Goal: Task Accomplishment & Management: Use online tool/utility

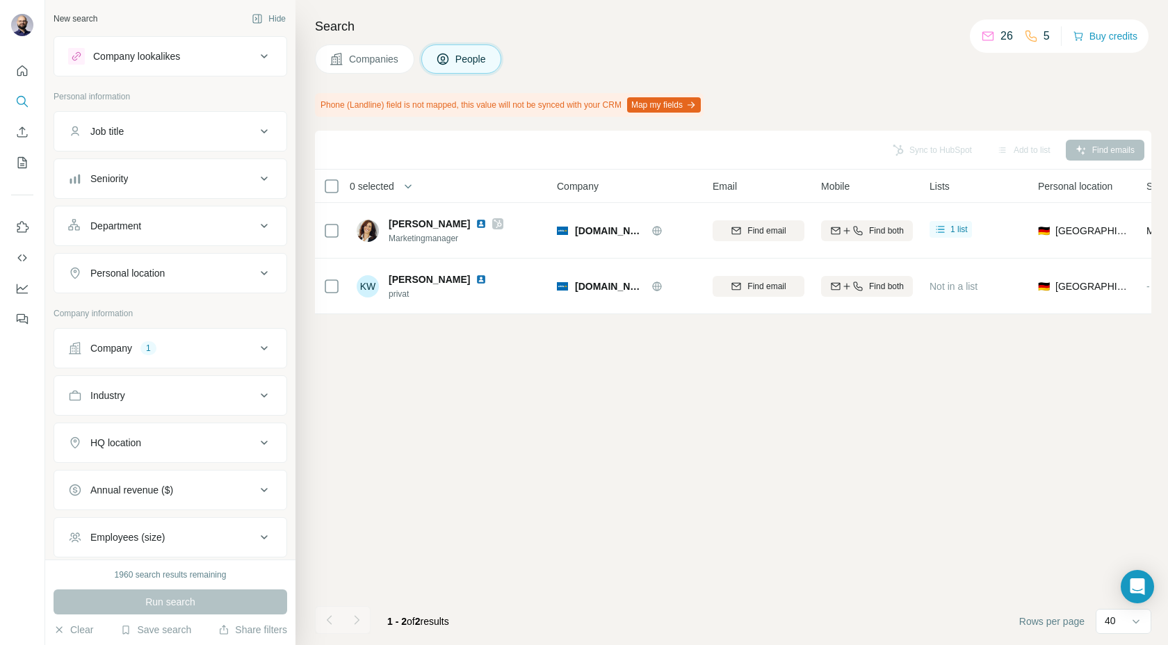
click at [265, 352] on icon at bounding box center [264, 348] width 17 height 17
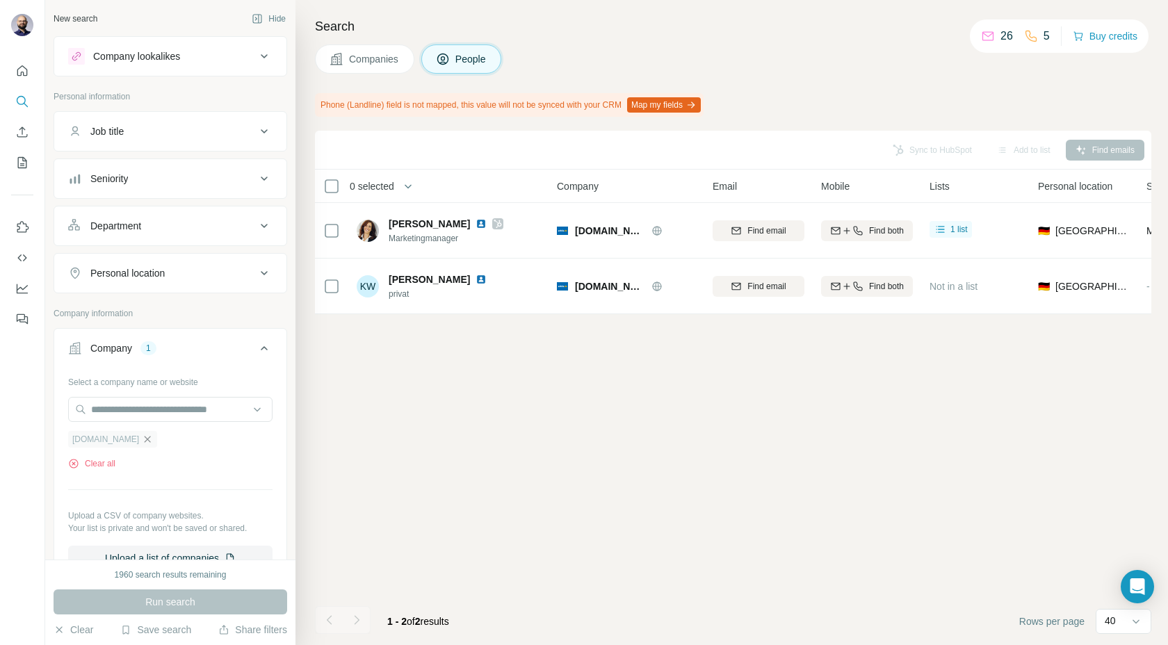
click at [142, 441] on icon "button" at bounding box center [147, 439] width 11 height 11
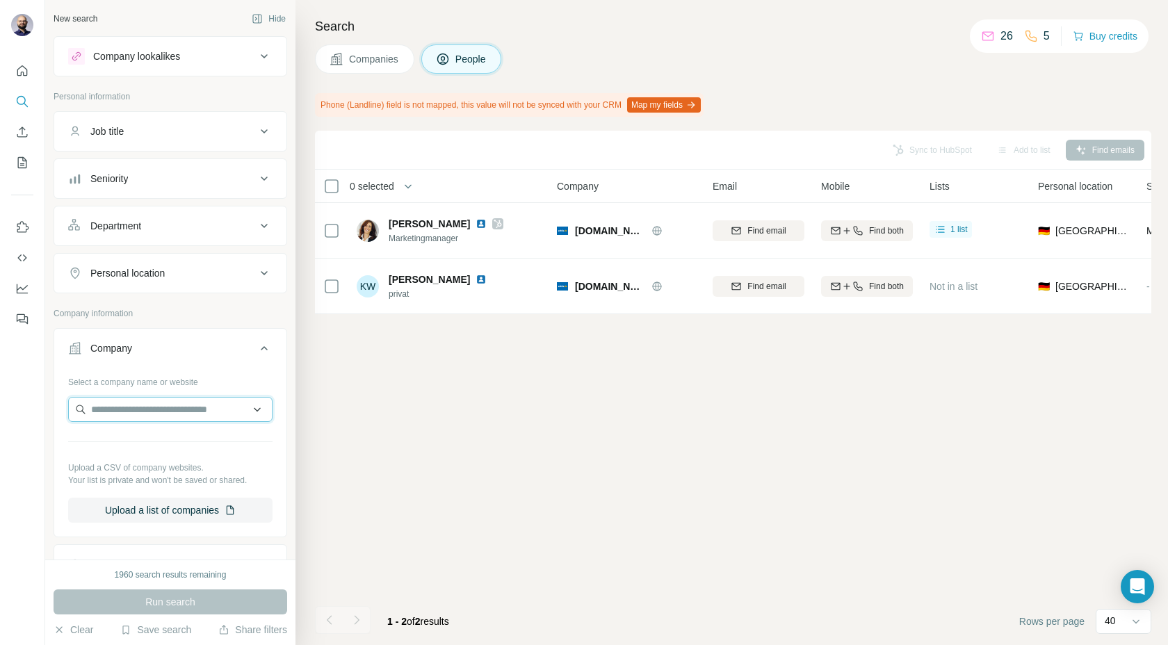
click at [117, 411] on input "text" at bounding box center [170, 409] width 204 height 25
paste input "**********"
type input "**********"
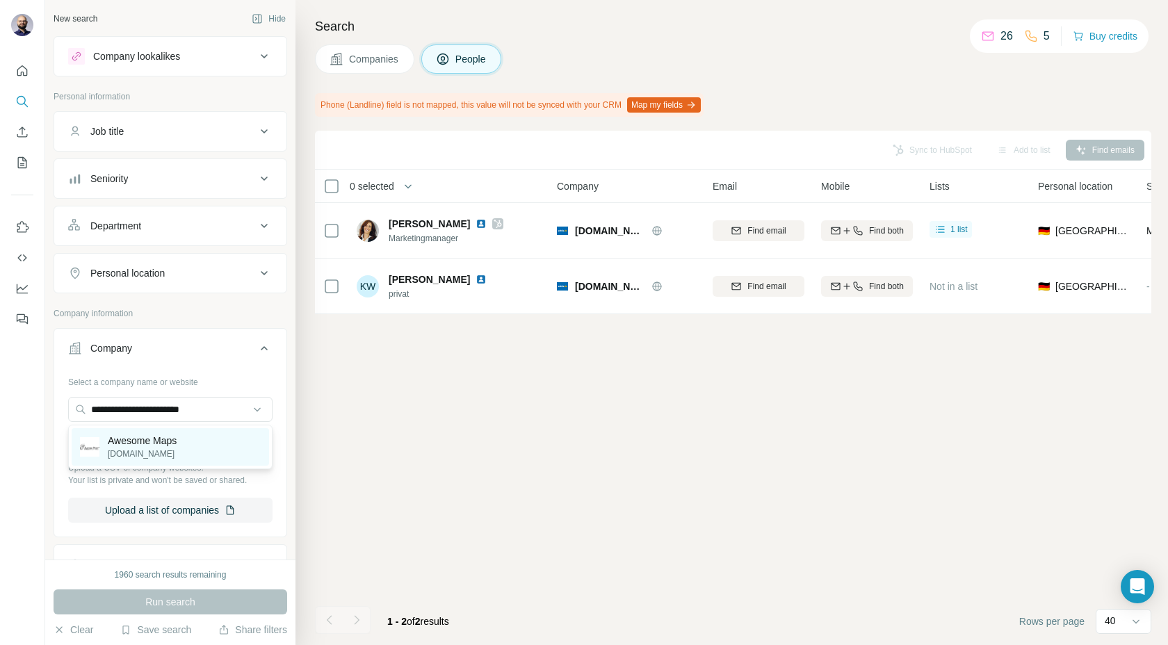
click at [132, 454] on p "[DOMAIN_NAME]" at bounding box center [142, 454] width 69 height 13
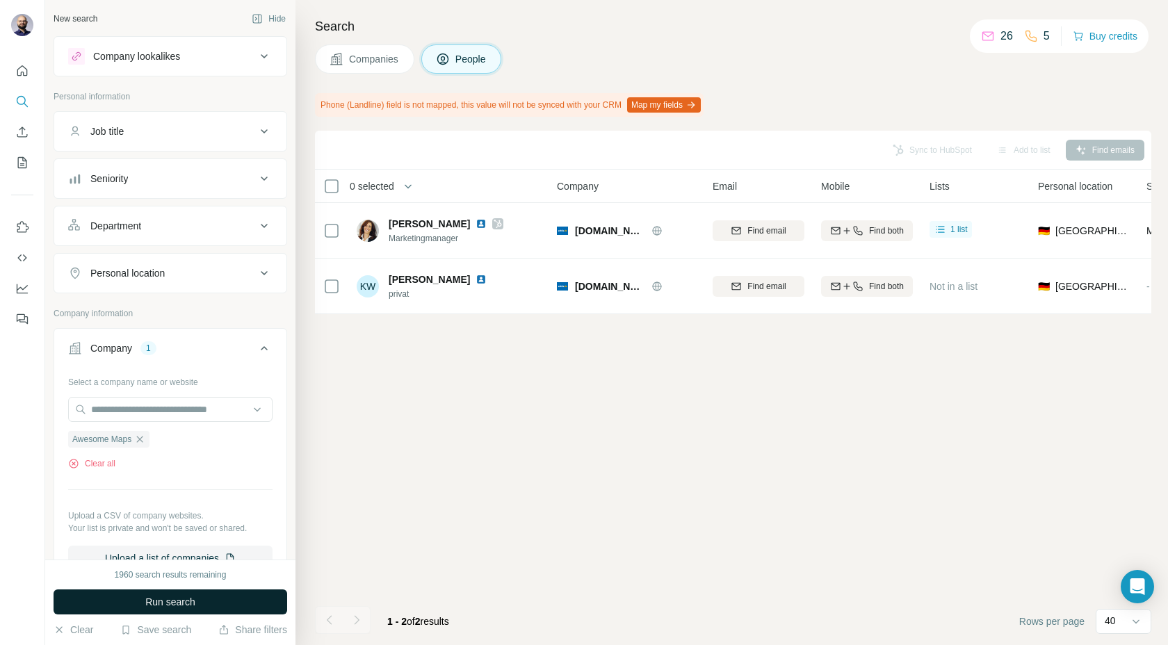
click at [142, 604] on button "Run search" at bounding box center [171, 601] width 234 height 25
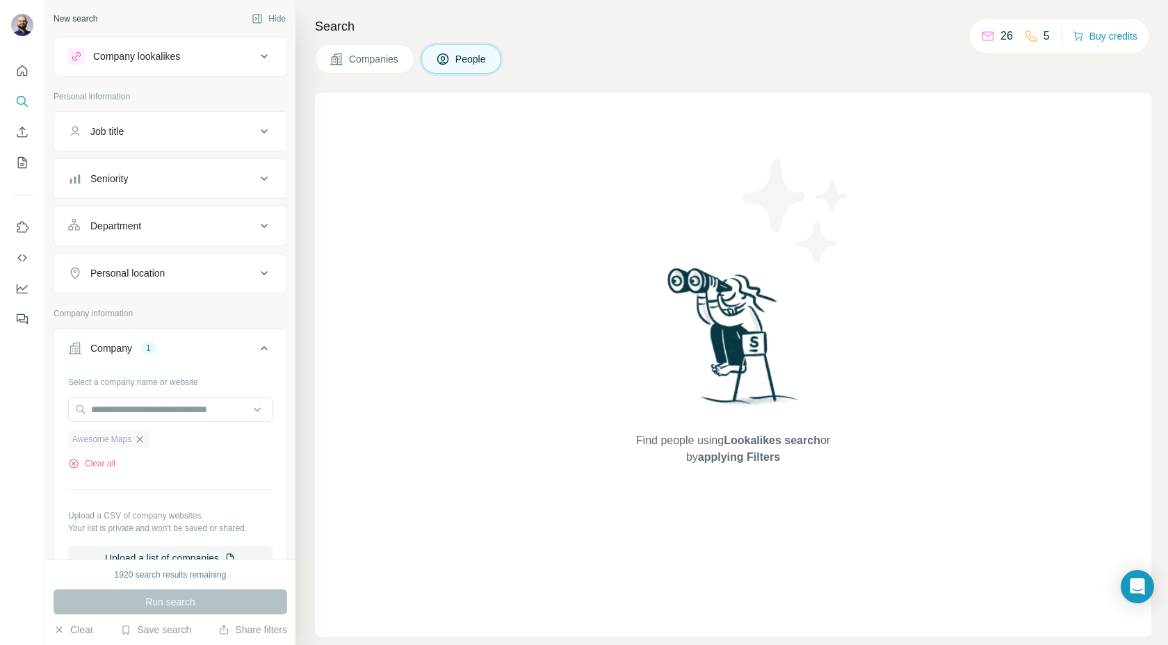
click at [145, 440] on icon "button" at bounding box center [139, 439] width 11 height 11
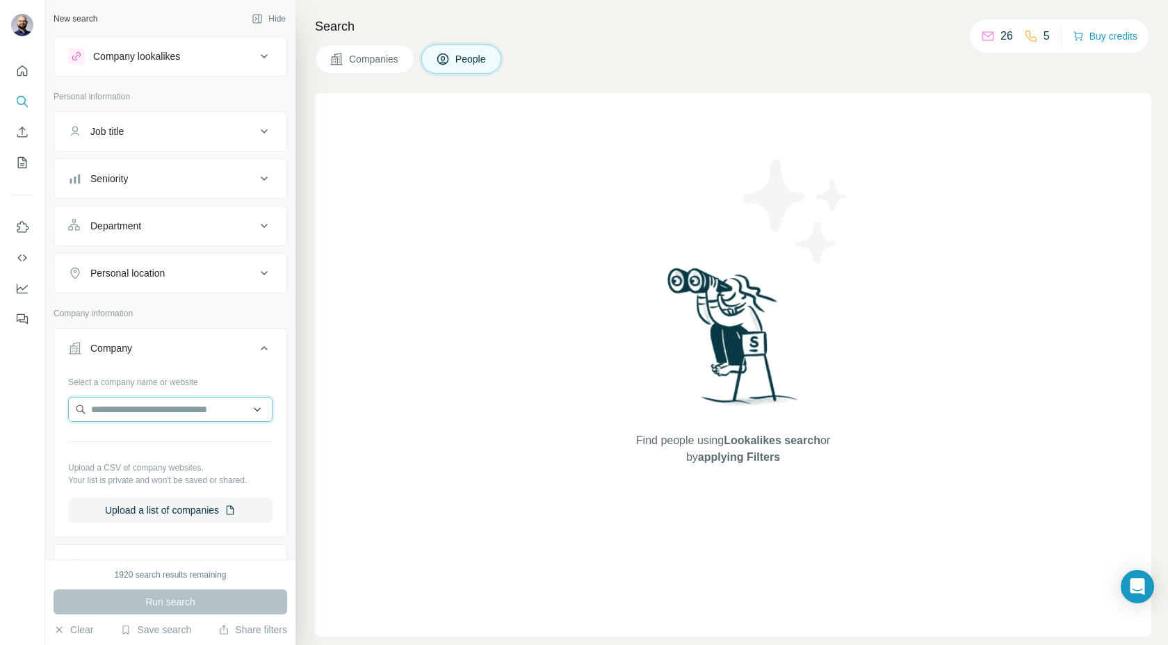
click at [133, 415] on input "text" at bounding box center [170, 409] width 204 height 25
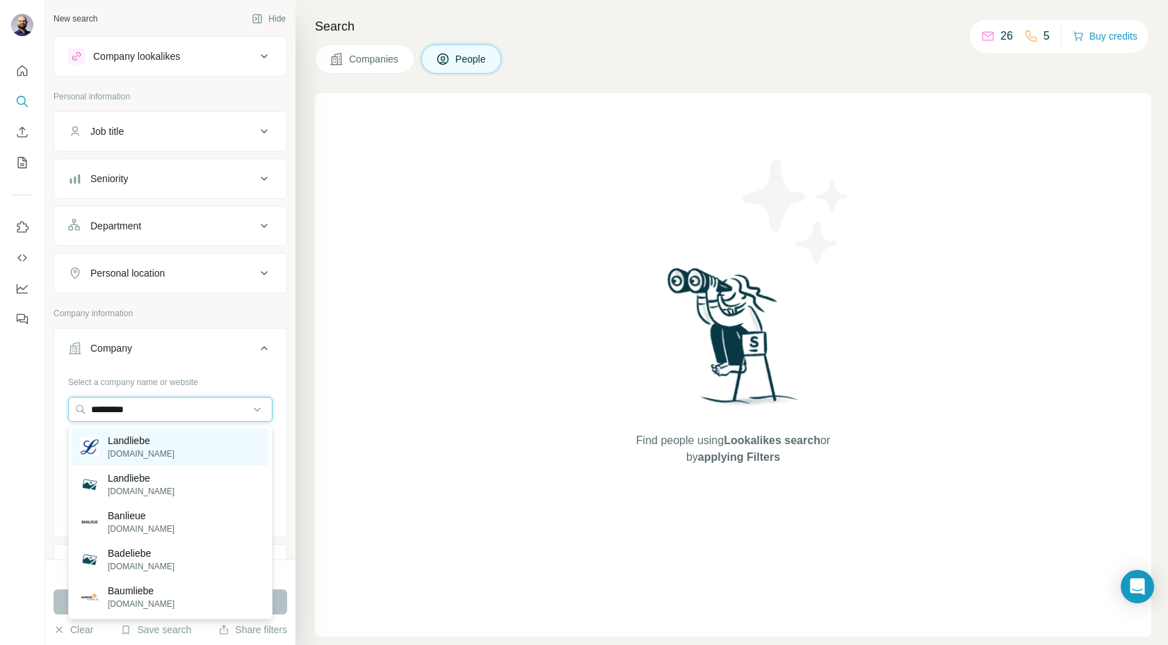
type input "*********"
click at [153, 448] on p "[DOMAIN_NAME]" at bounding box center [141, 454] width 67 height 13
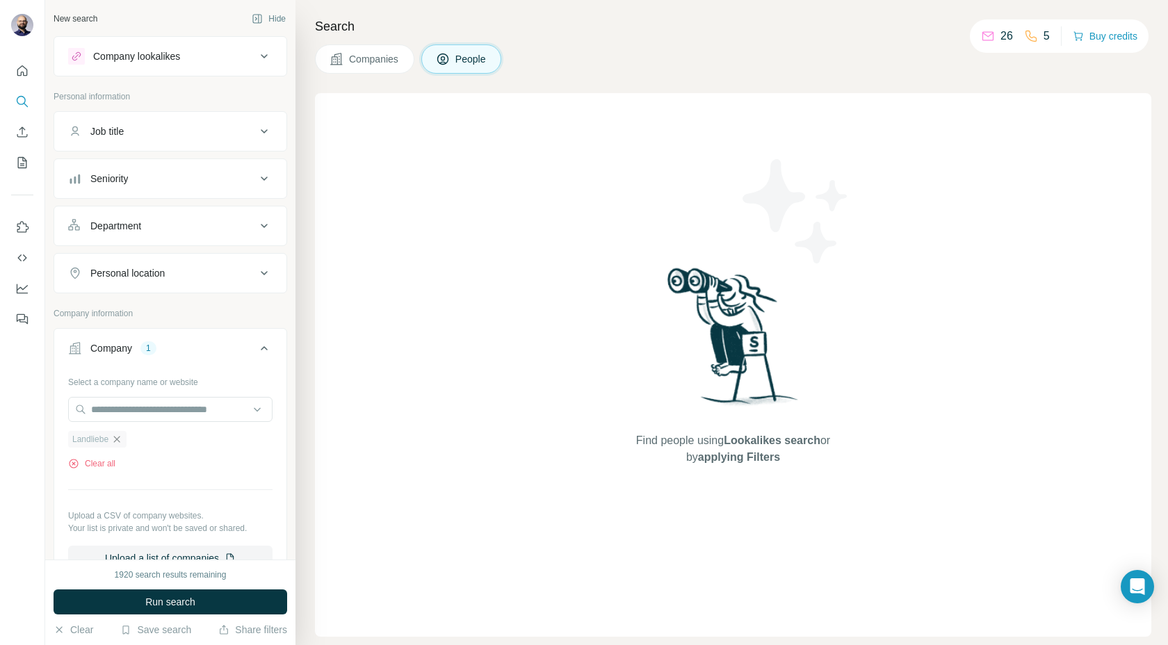
click at [122, 437] on icon "button" at bounding box center [116, 439] width 11 height 11
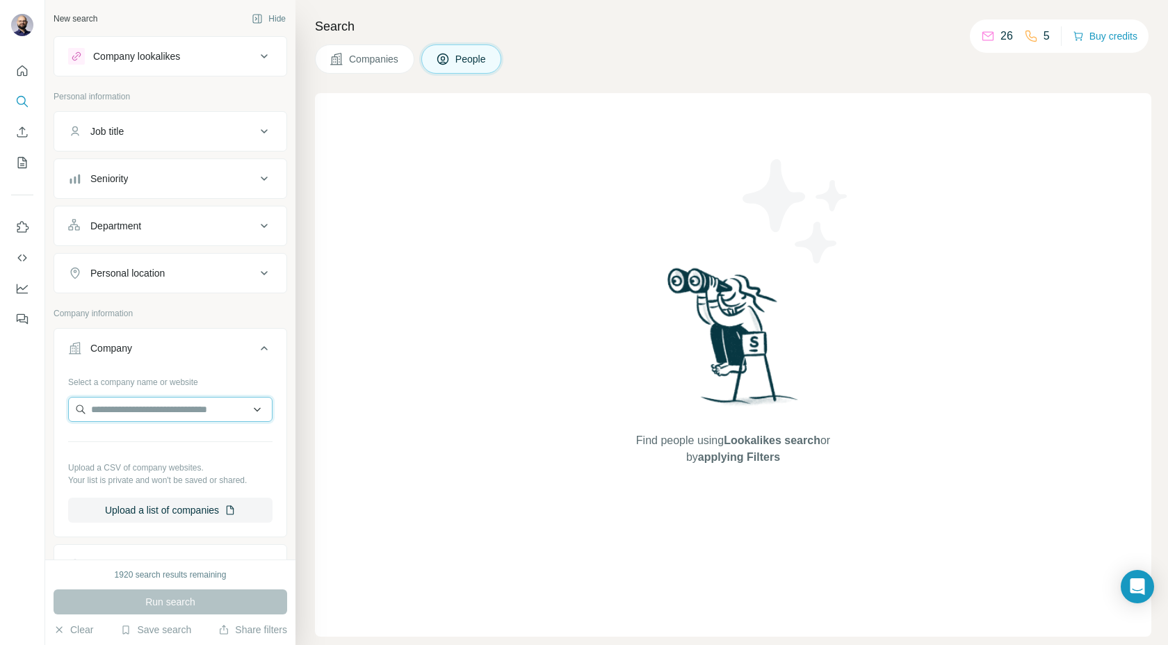
click at [120, 404] on input "text" at bounding box center [170, 409] width 204 height 25
drag, startPoint x: 182, startPoint y: 407, endPoint x: 0, endPoint y: 298, distance: 212.3
click at [0, 298] on div "**********" at bounding box center [584, 322] width 1168 height 645
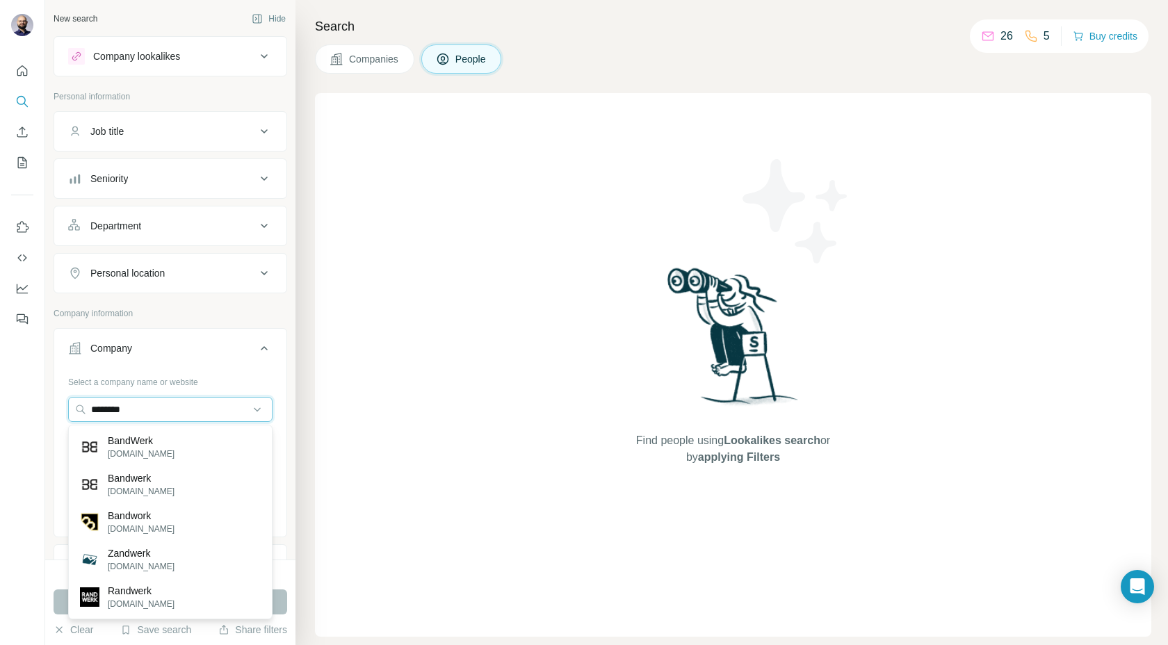
type input "********"
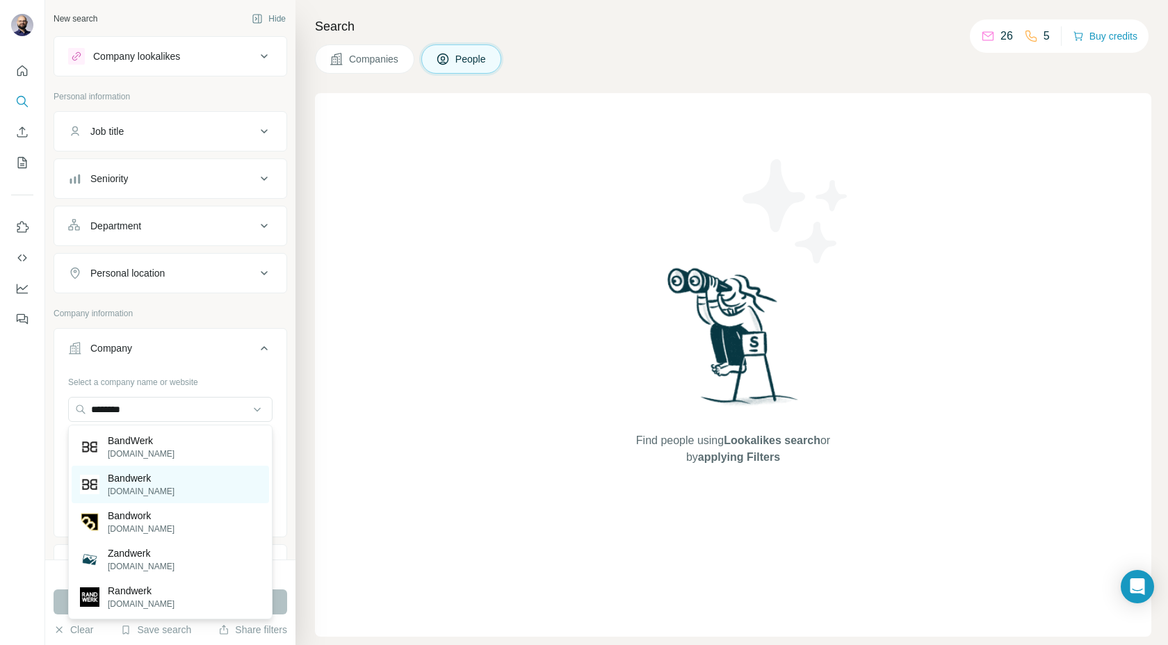
click at [177, 484] on div "Bandwerk [DOMAIN_NAME]" at bounding box center [170, 485] width 197 height 38
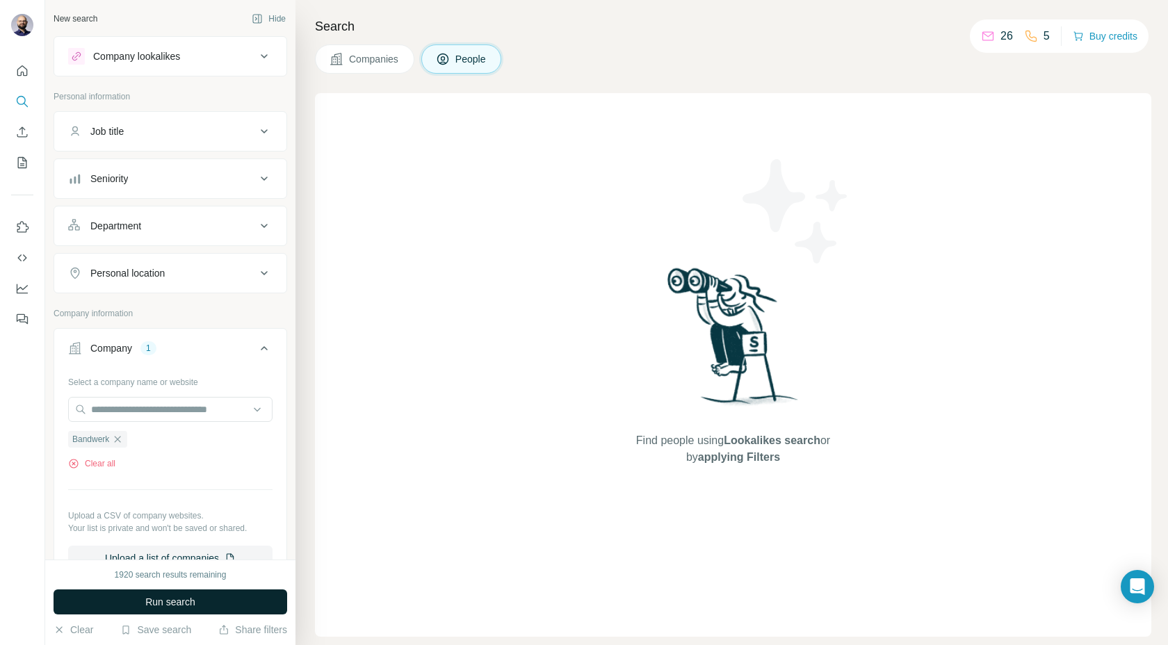
click at [151, 596] on span "Run search" at bounding box center [170, 602] width 50 height 14
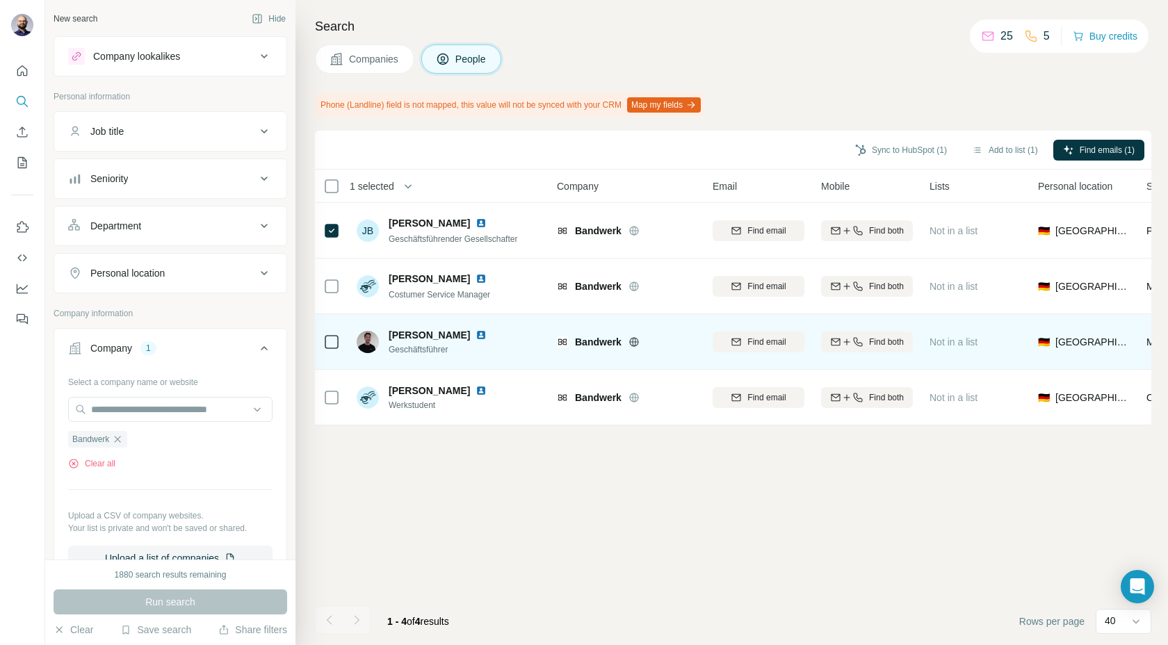
click at [332, 334] on icon at bounding box center [331, 342] width 17 height 17
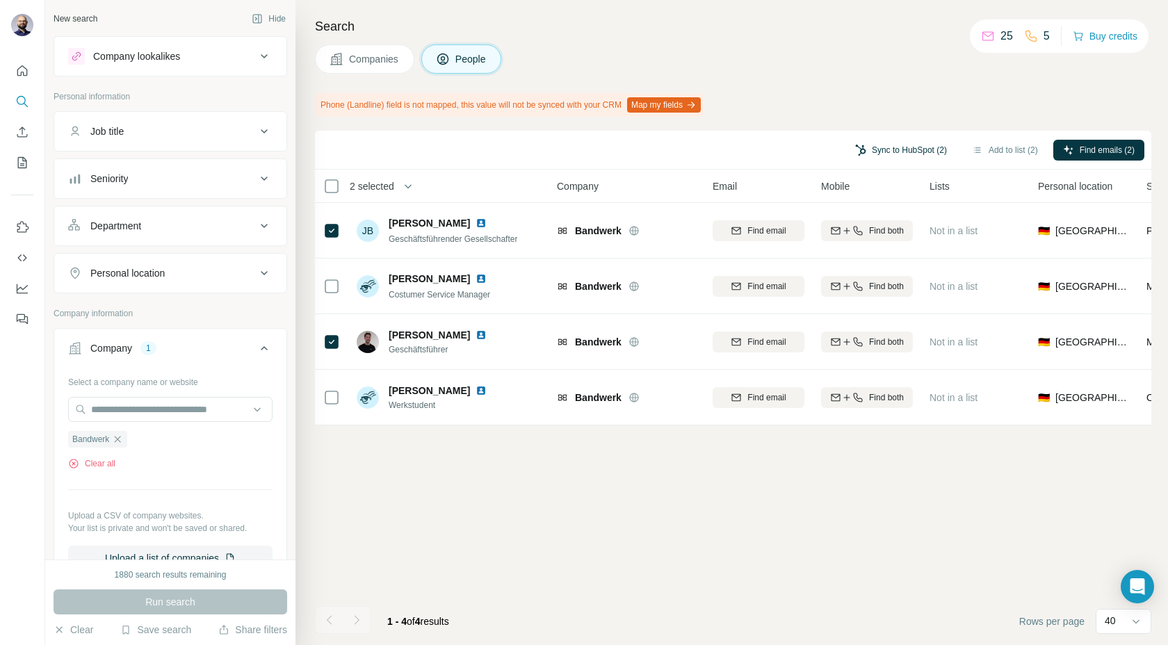
click at [880, 146] on button "Sync to HubSpot (2)" at bounding box center [900, 150] width 111 height 21
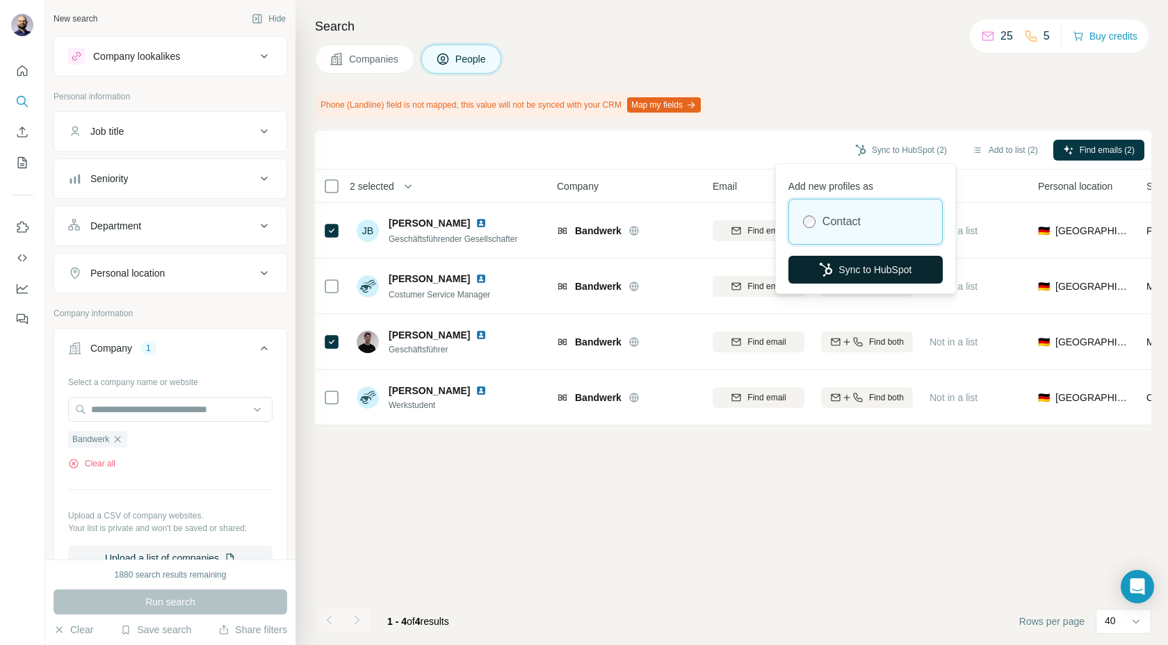
click at [832, 268] on button "Sync to HubSpot" at bounding box center [865, 270] width 154 height 28
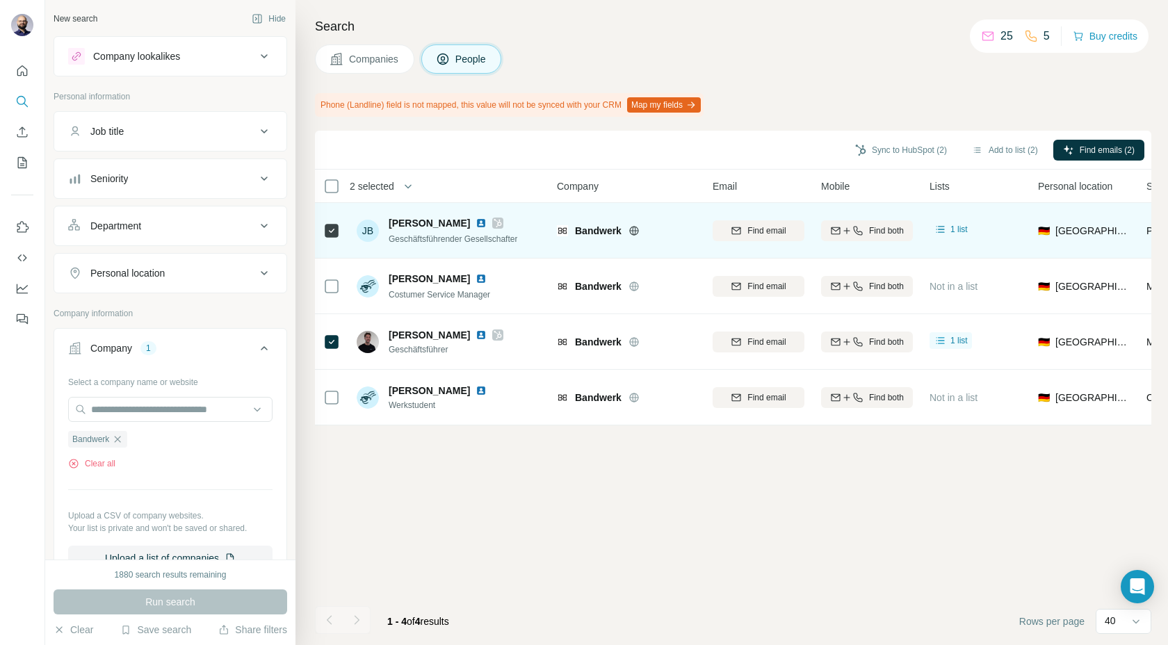
click at [475, 223] on img at bounding box center [480, 223] width 11 height 11
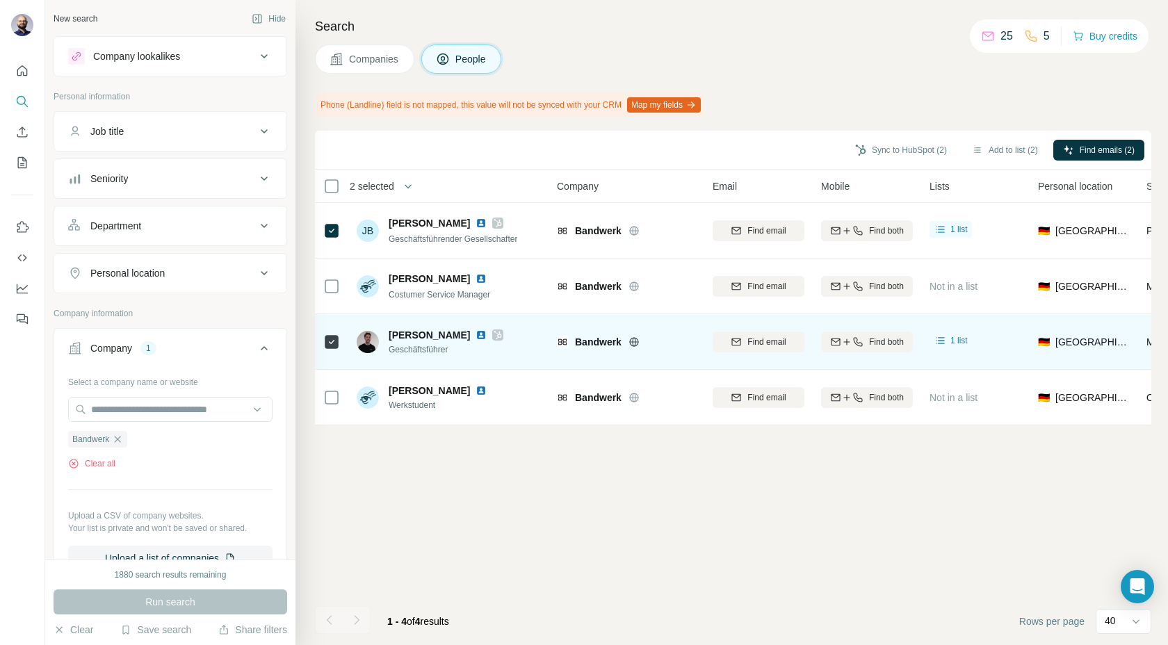
click at [480, 336] on img at bounding box center [480, 334] width 11 height 11
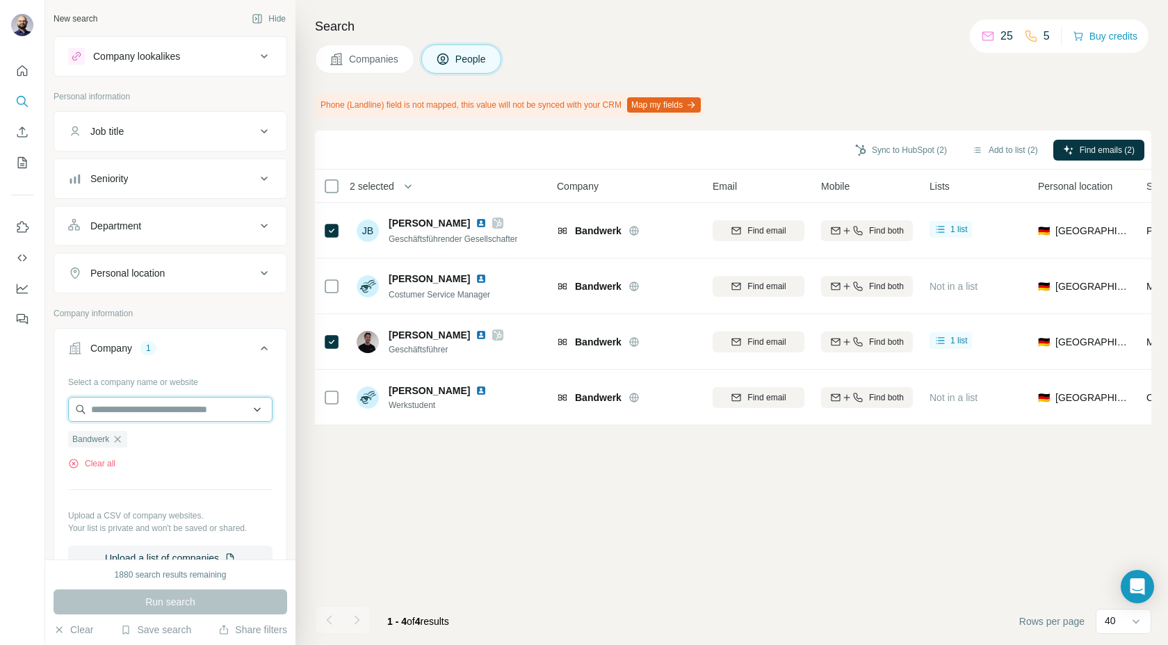
click at [133, 412] on input "text" at bounding box center [170, 409] width 204 height 25
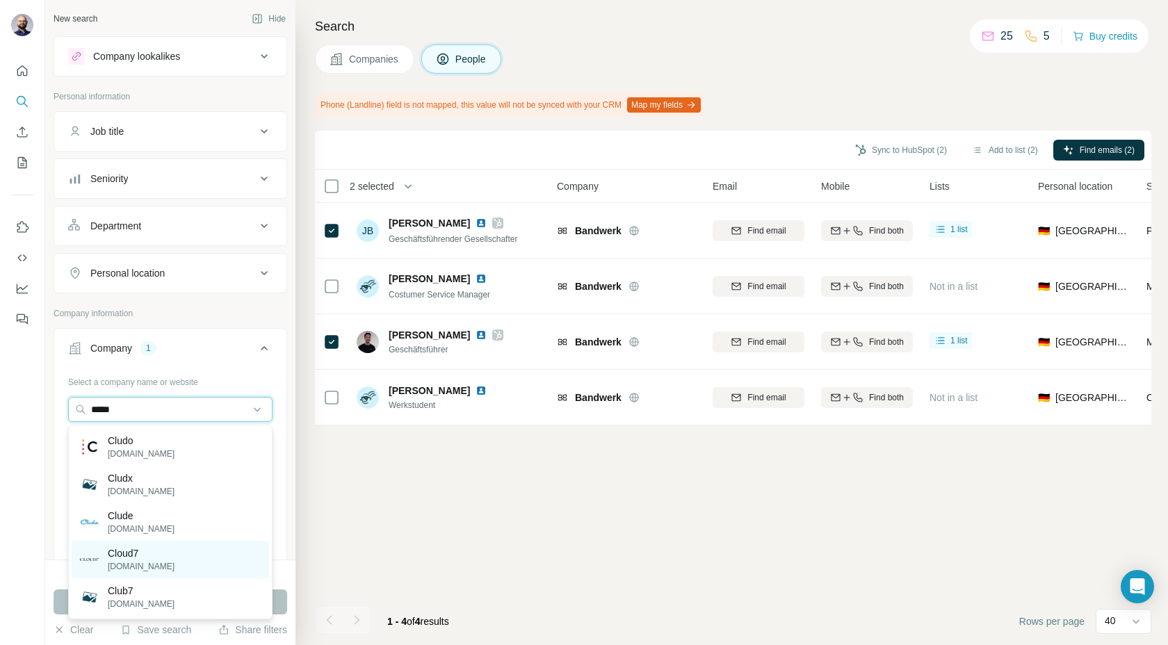
type input "*****"
click at [131, 551] on p "Cloud7" at bounding box center [141, 553] width 67 height 14
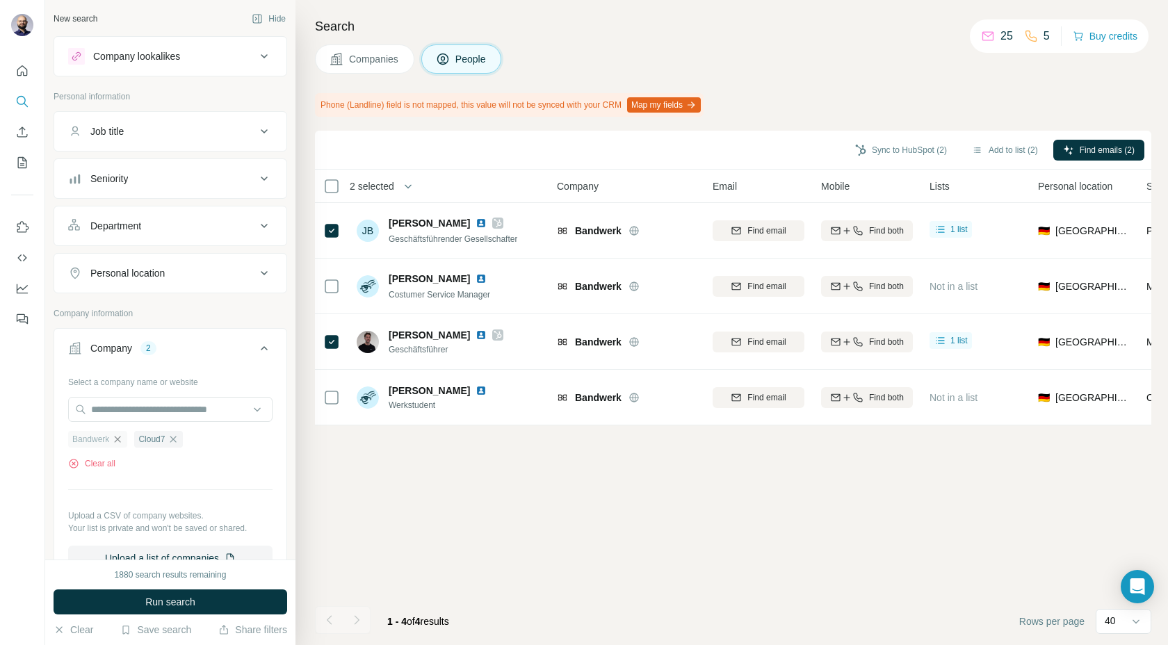
click at [119, 440] on icon "button" at bounding box center [118, 439] width 6 height 6
click at [167, 602] on span "Run search" at bounding box center [170, 602] width 50 height 14
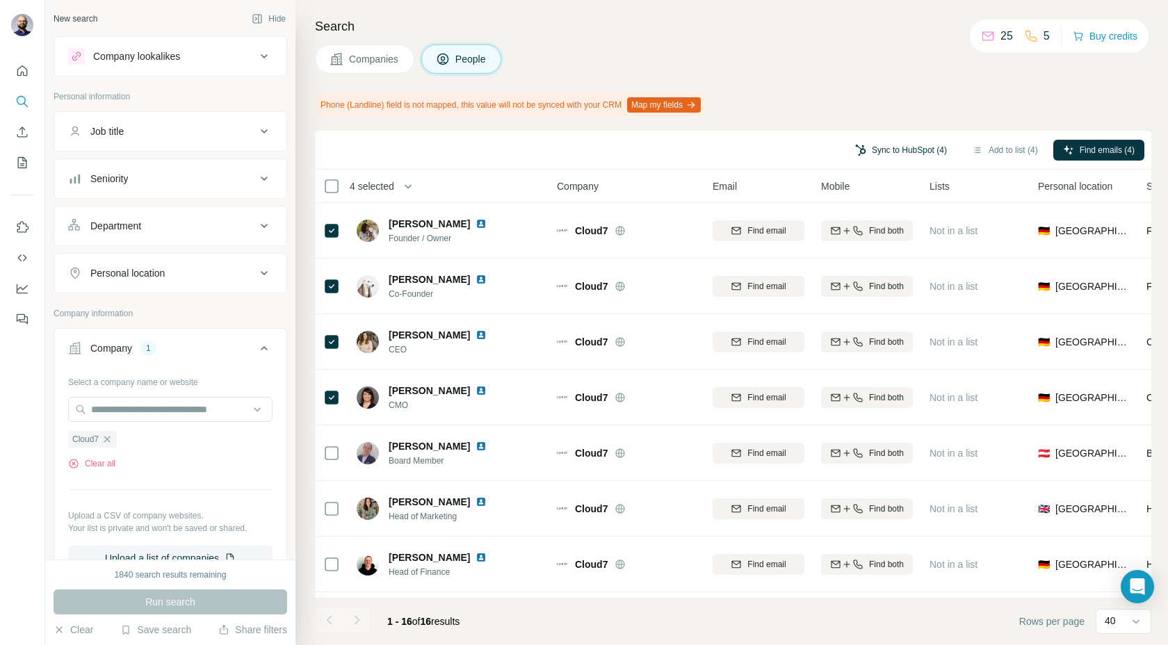
click at [879, 147] on button "Sync to HubSpot (4)" at bounding box center [900, 150] width 111 height 21
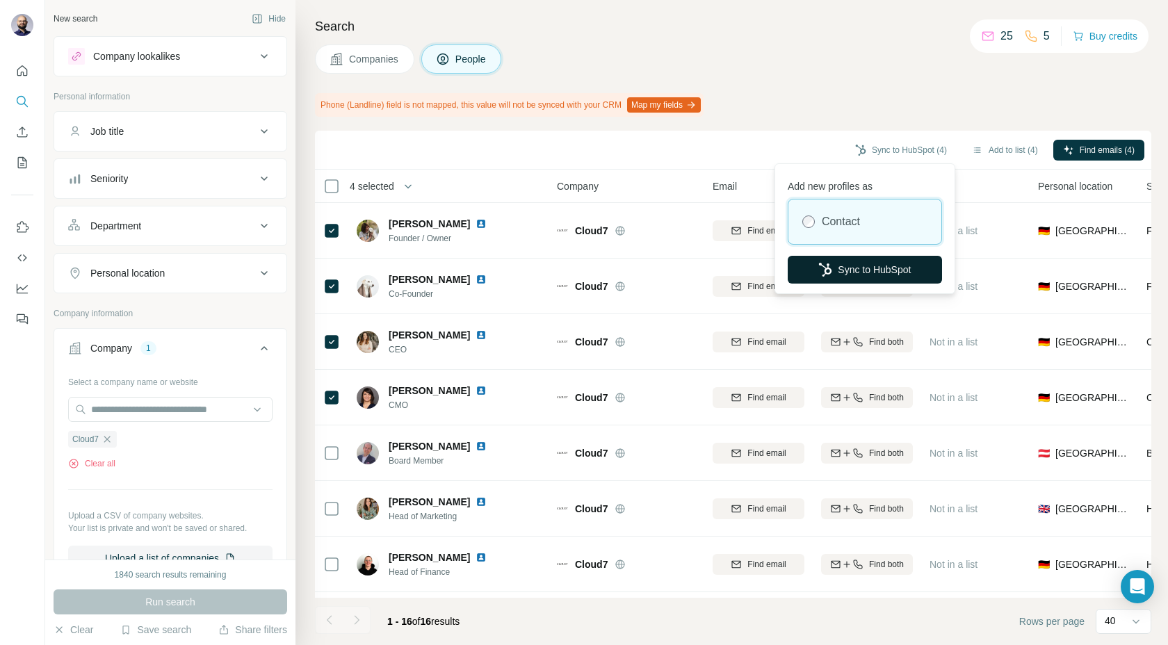
click at [828, 269] on icon "button" at bounding box center [825, 270] width 13 height 14
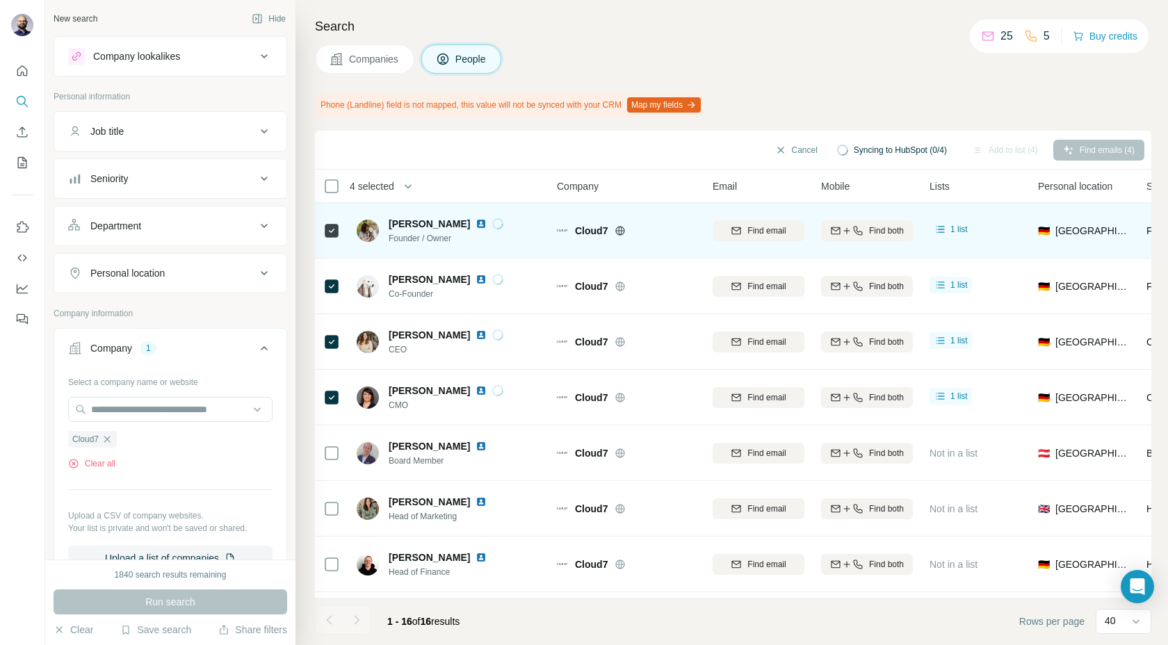
click at [480, 222] on img at bounding box center [480, 223] width 11 height 11
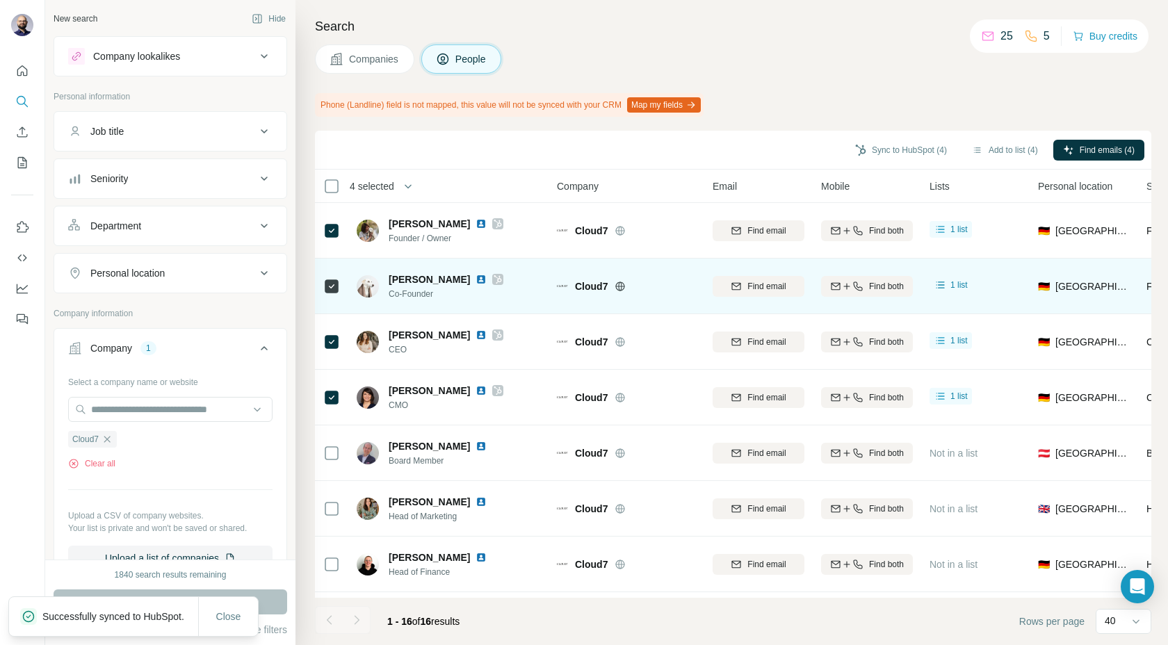
click at [475, 279] on img at bounding box center [480, 279] width 11 height 11
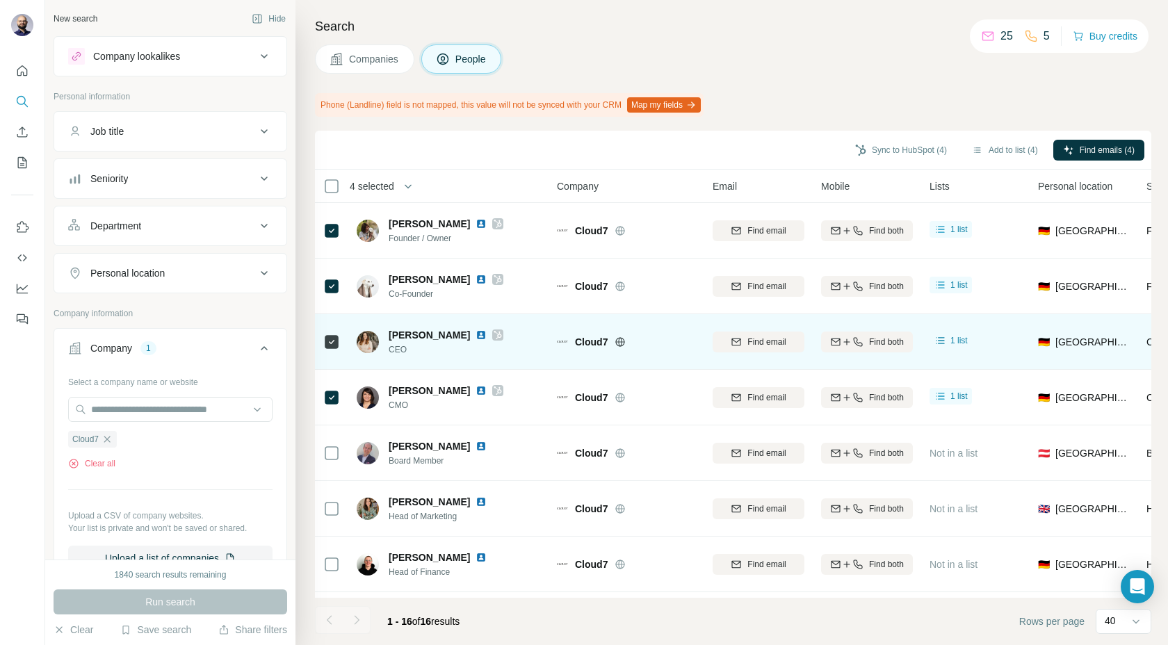
click at [475, 335] on img at bounding box center [480, 334] width 11 height 11
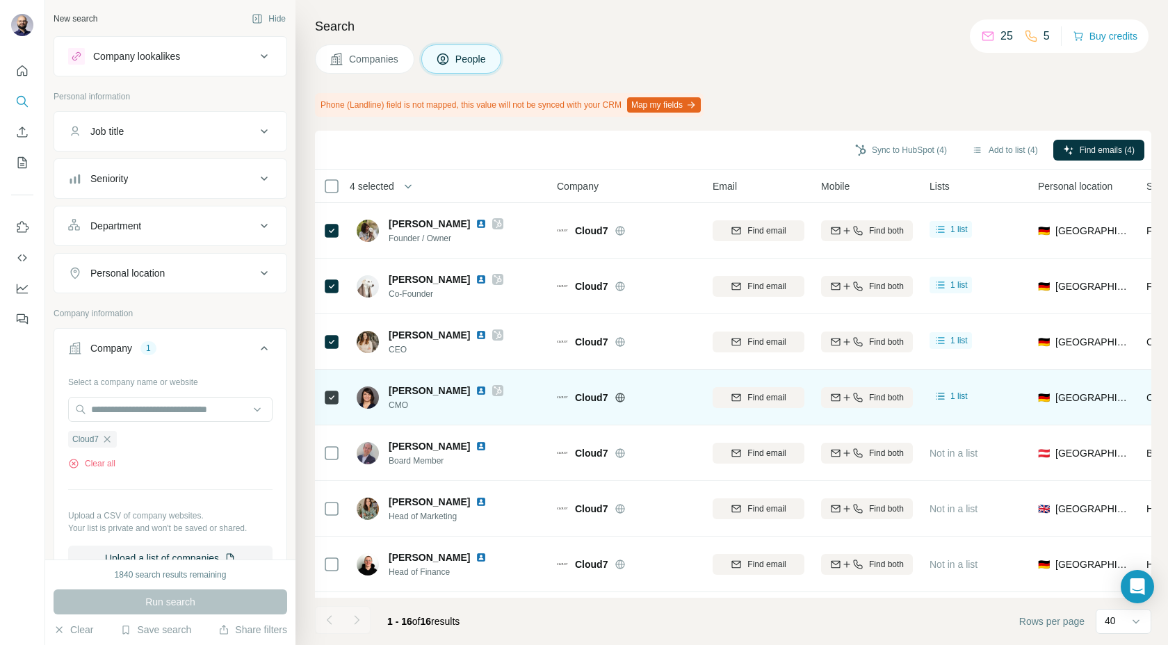
click at [487, 393] on img at bounding box center [480, 390] width 11 height 11
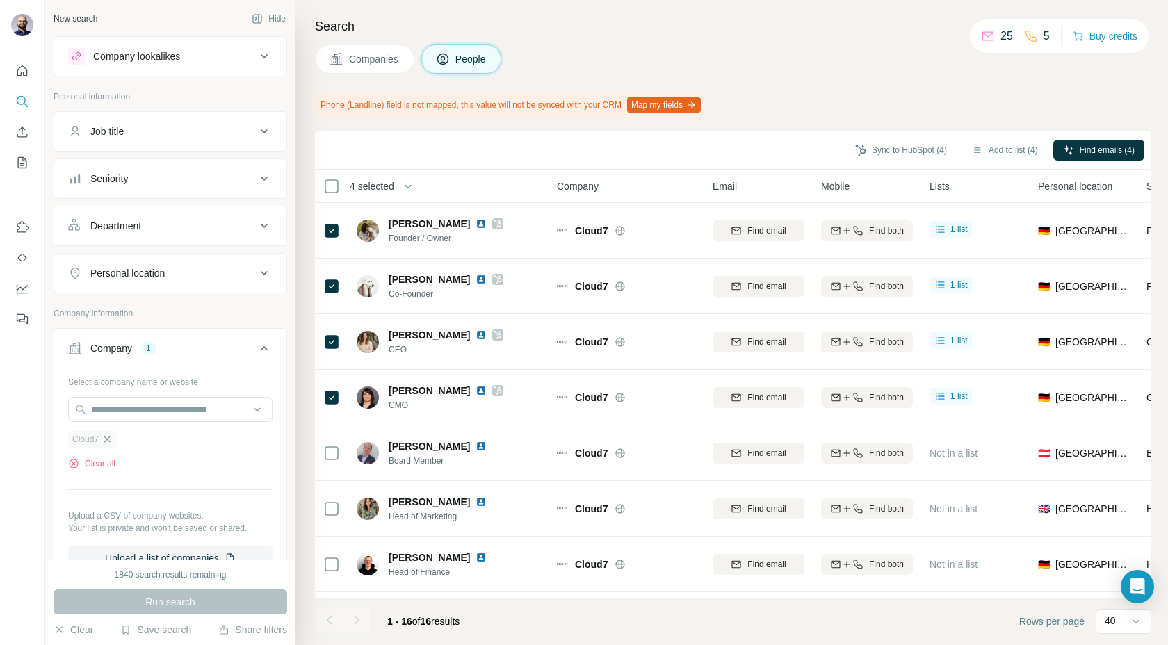
click at [104, 439] on icon "button" at bounding box center [106, 439] width 11 height 11
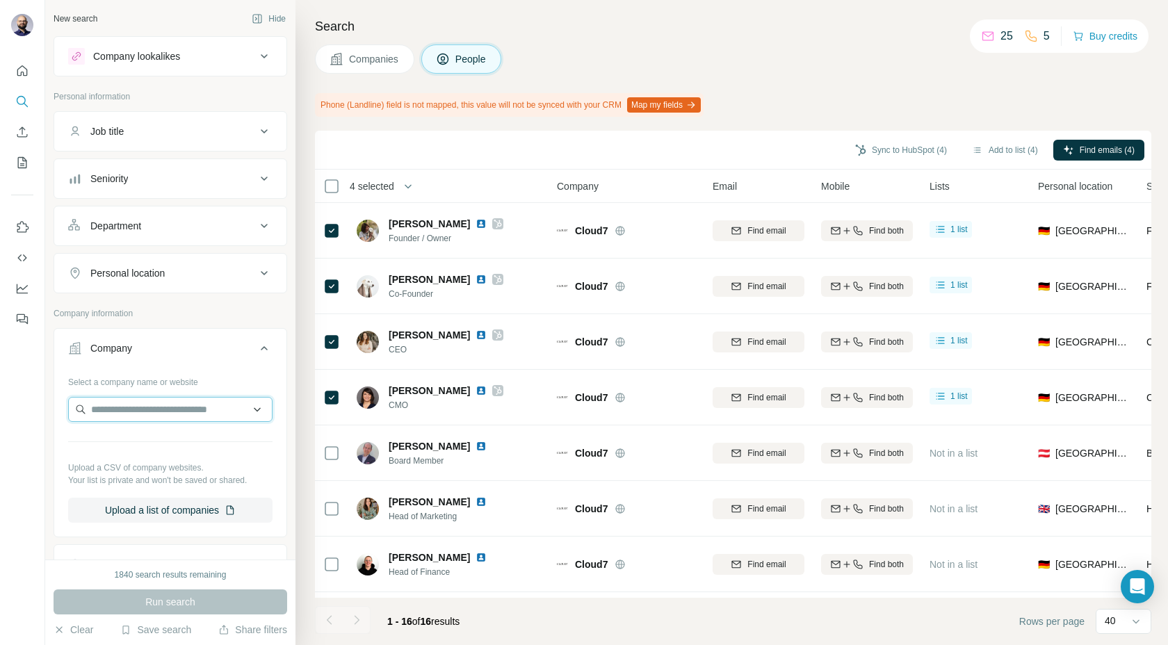
click at [104, 416] on input "text" at bounding box center [170, 409] width 204 height 25
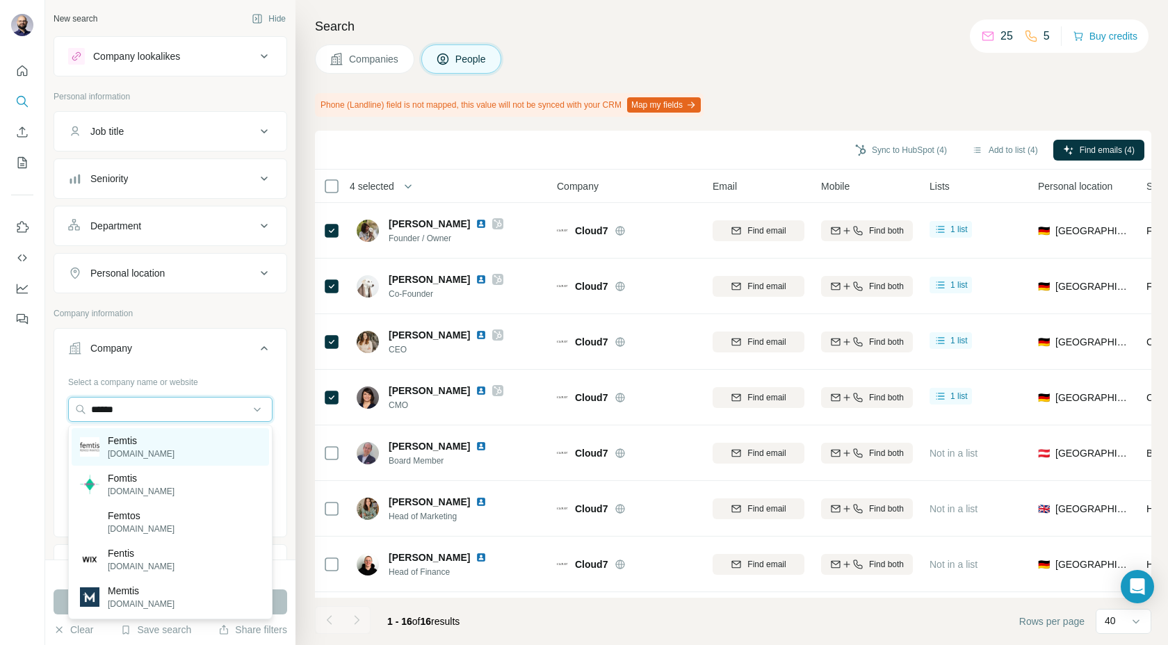
type input "******"
click at [140, 457] on p "[DOMAIN_NAME]" at bounding box center [141, 454] width 67 height 13
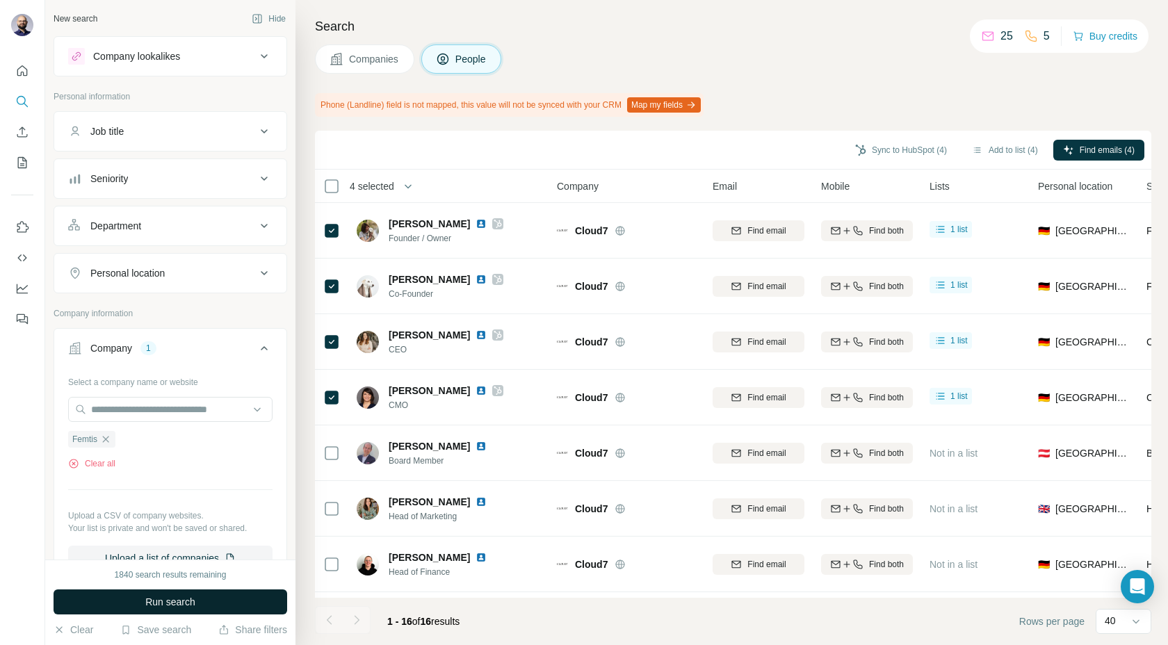
click at [140, 608] on button "Run search" at bounding box center [171, 601] width 234 height 25
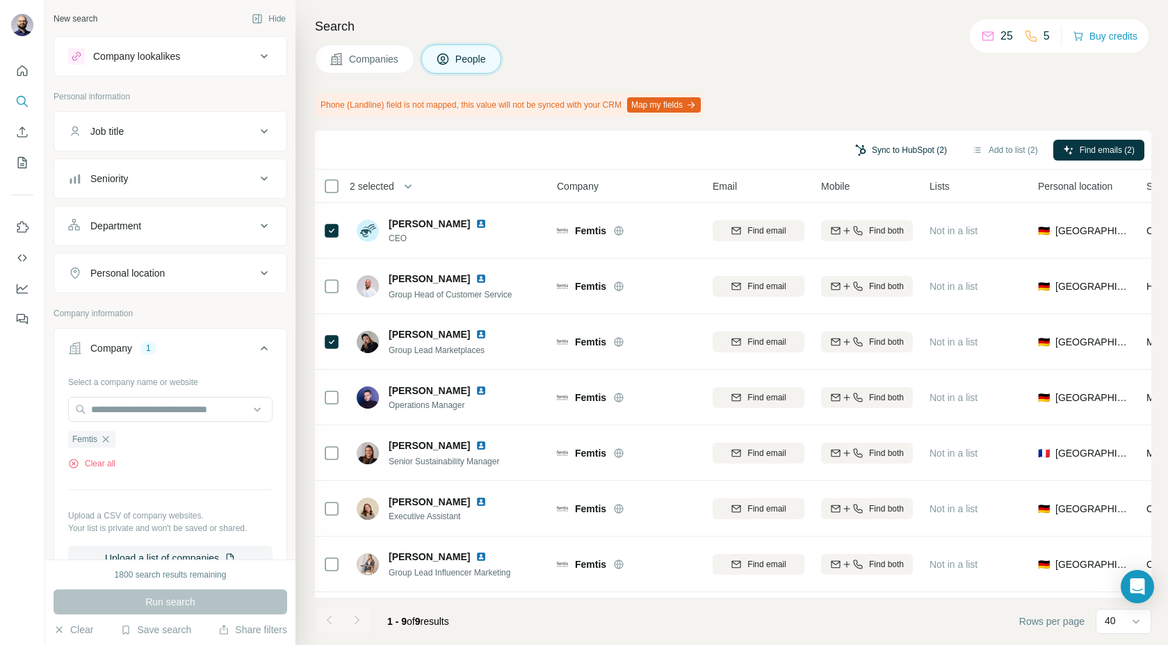
click at [872, 154] on button "Sync to HubSpot (2)" at bounding box center [900, 150] width 111 height 21
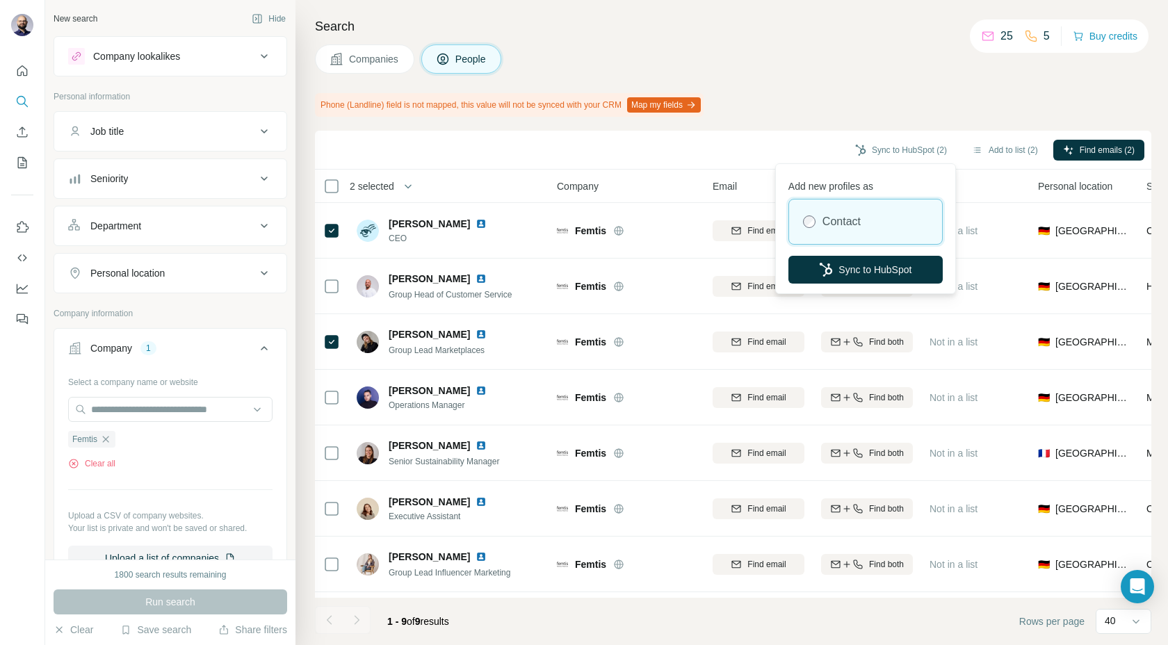
click at [829, 284] on div "Add new profiles as Contact Sync to HubSpot" at bounding box center [866, 229] width 174 height 124
click at [831, 276] on button "Sync to HubSpot" at bounding box center [865, 270] width 154 height 28
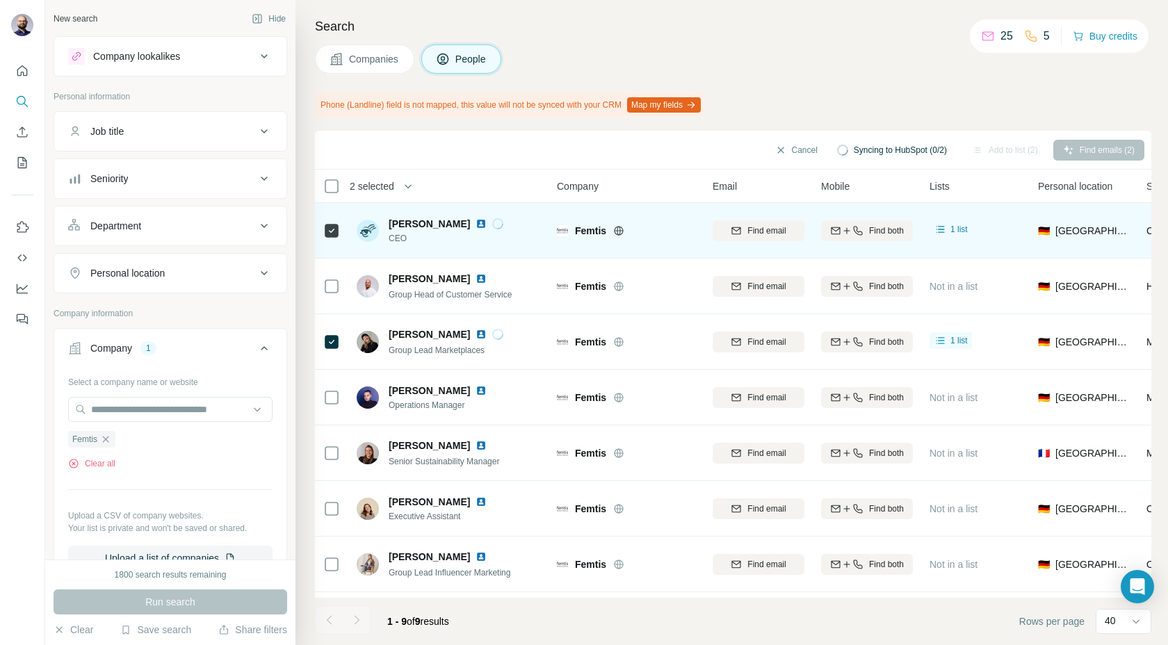
click at [478, 225] on img at bounding box center [480, 223] width 11 height 11
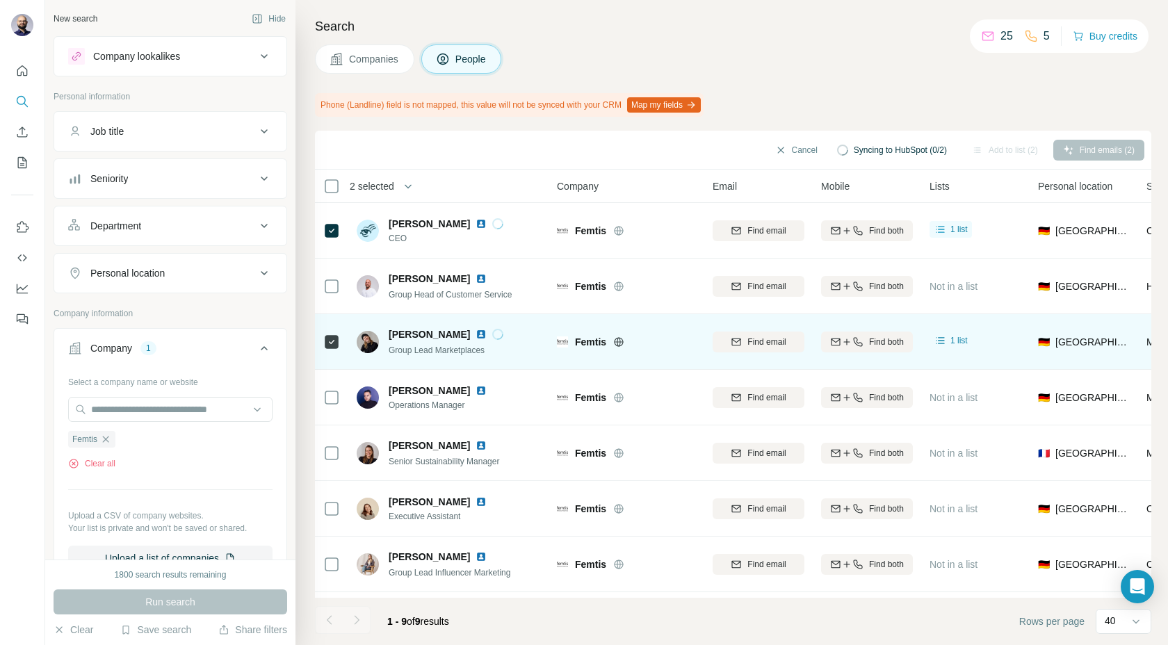
click at [487, 333] on img at bounding box center [480, 334] width 11 height 11
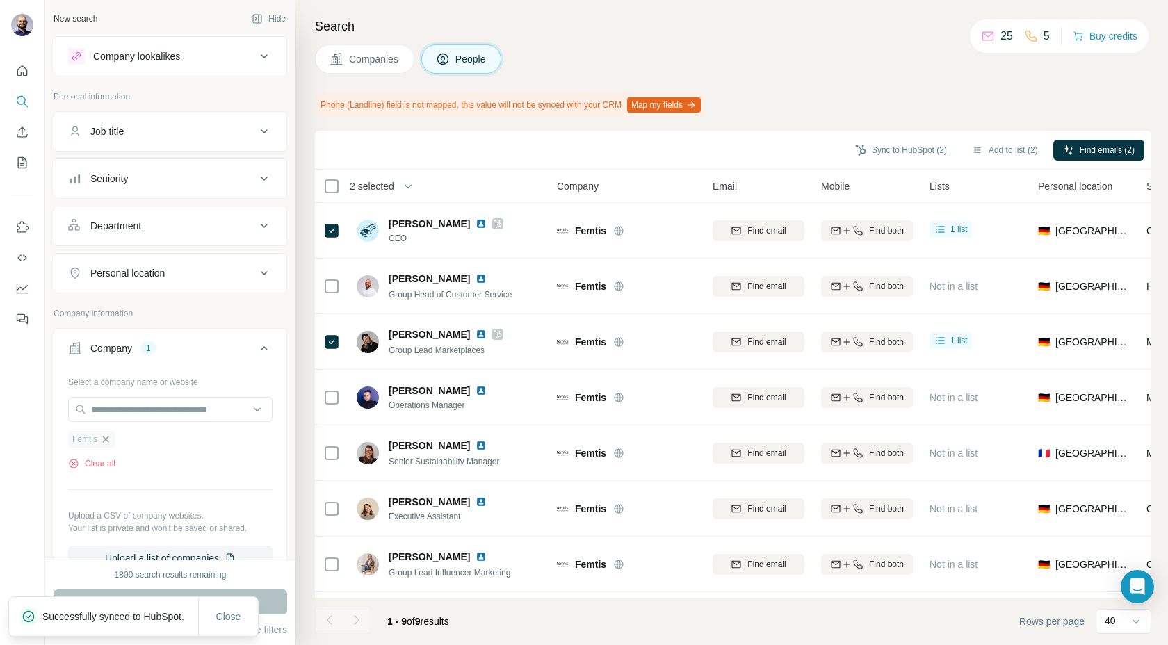
click at [101, 439] on icon "button" at bounding box center [105, 439] width 11 height 11
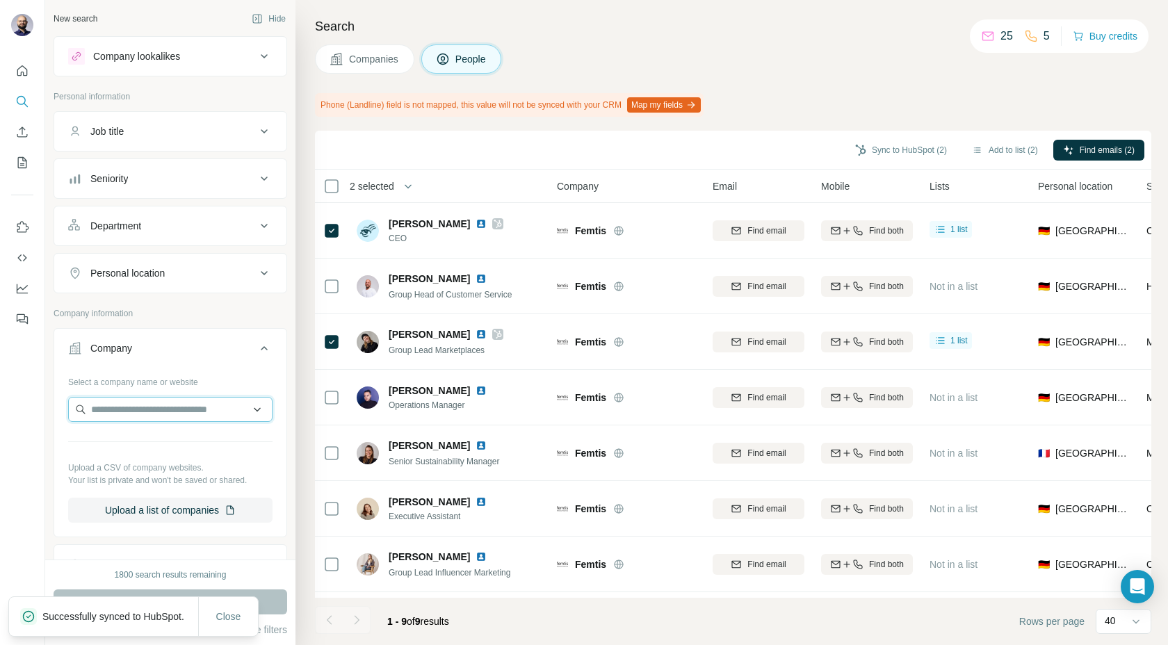
click at [112, 414] on input "text" at bounding box center [170, 409] width 204 height 25
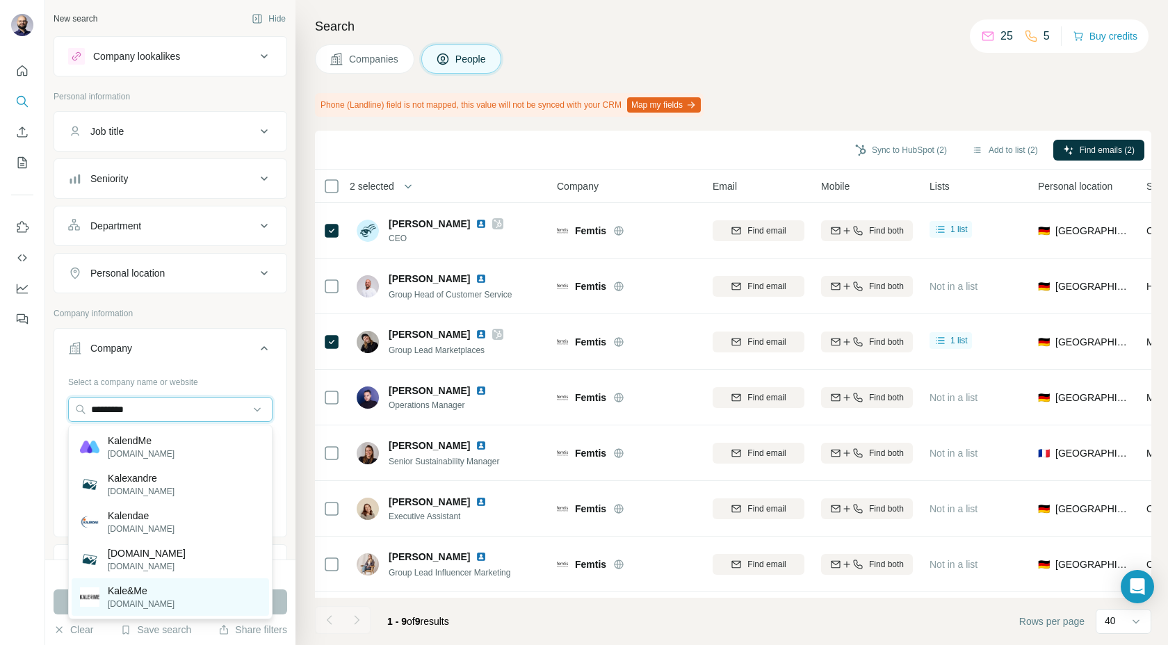
type input "*********"
click at [149, 593] on p "Kale&Me" at bounding box center [141, 591] width 67 height 14
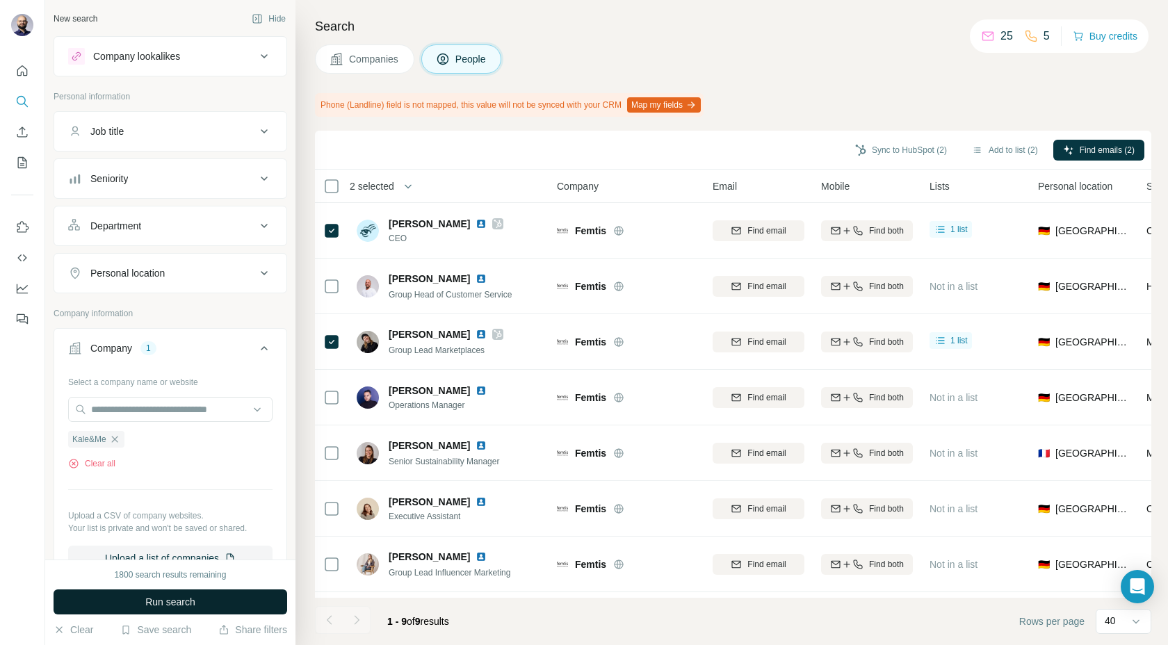
click at [134, 598] on button "Run search" at bounding box center [171, 601] width 234 height 25
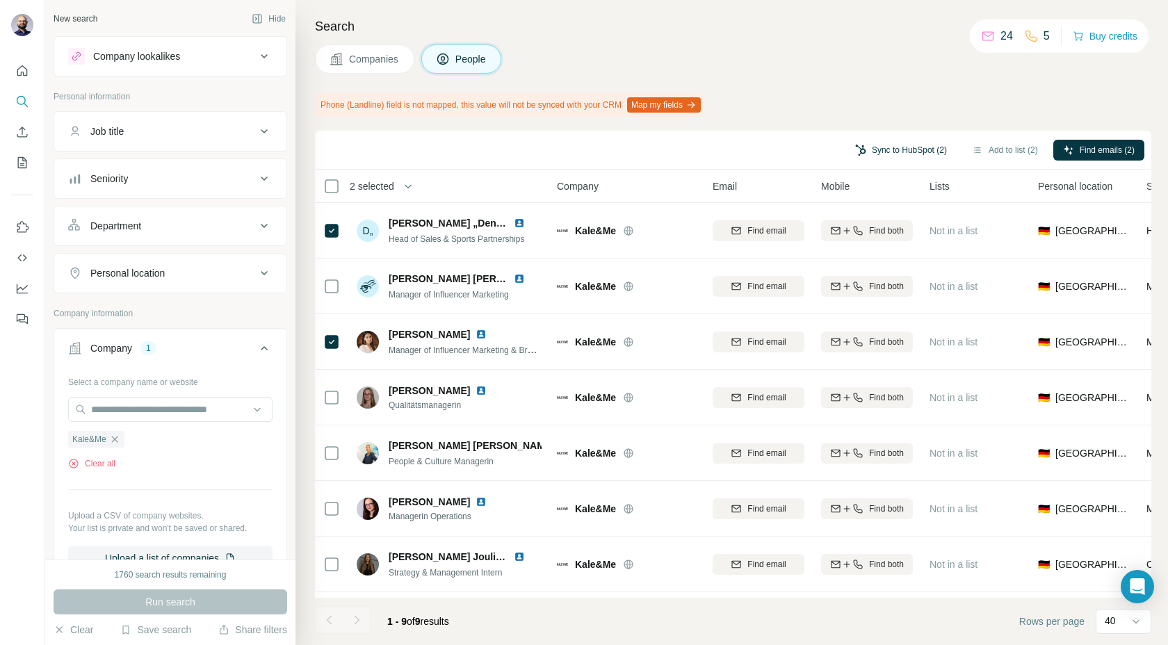
click at [887, 148] on button "Sync to HubSpot (2)" at bounding box center [900, 150] width 111 height 21
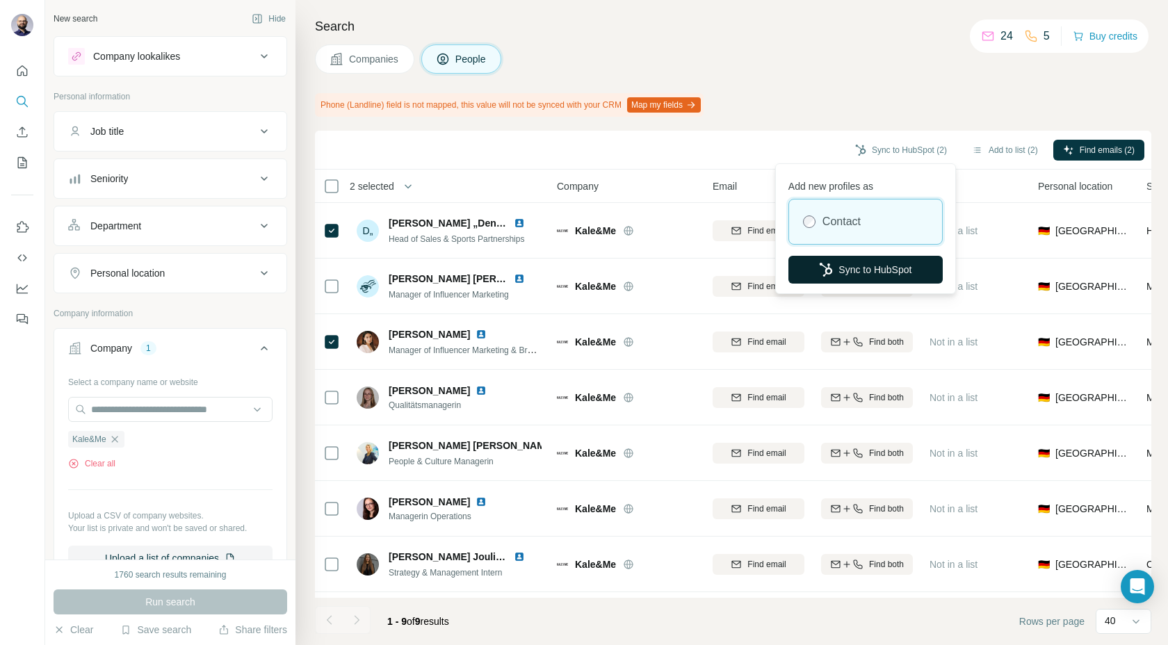
click at [849, 265] on button "Sync to HubSpot" at bounding box center [865, 270] width 154 height 28
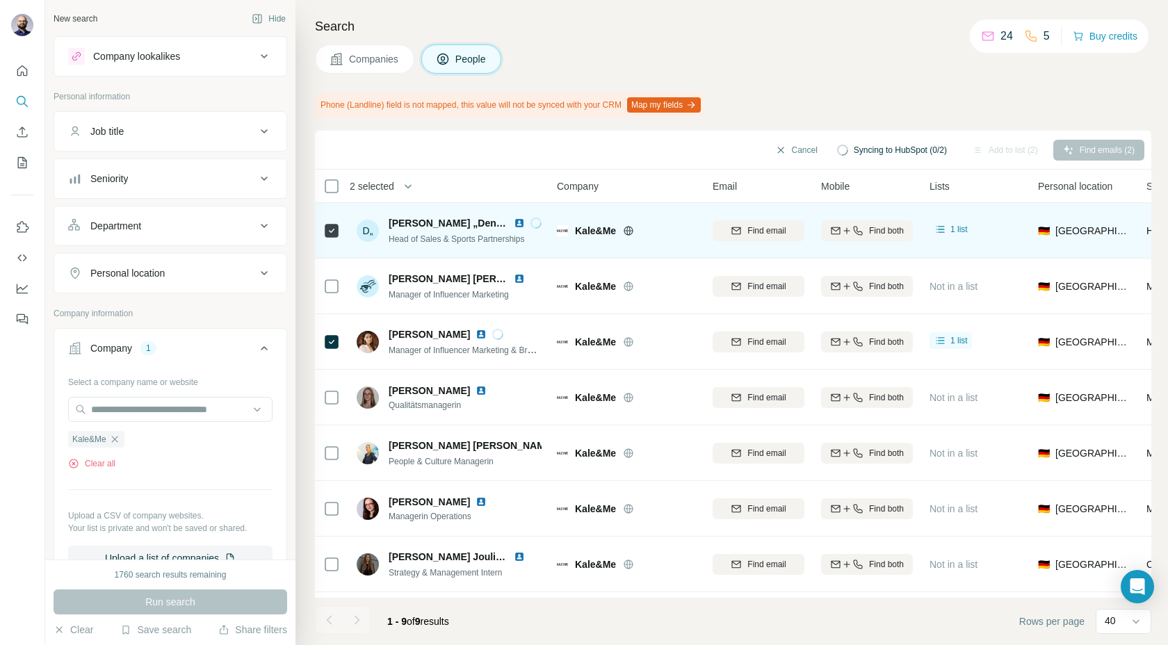
click at [514, 223] on img at bounding box center [519, 223] width 11 height 11
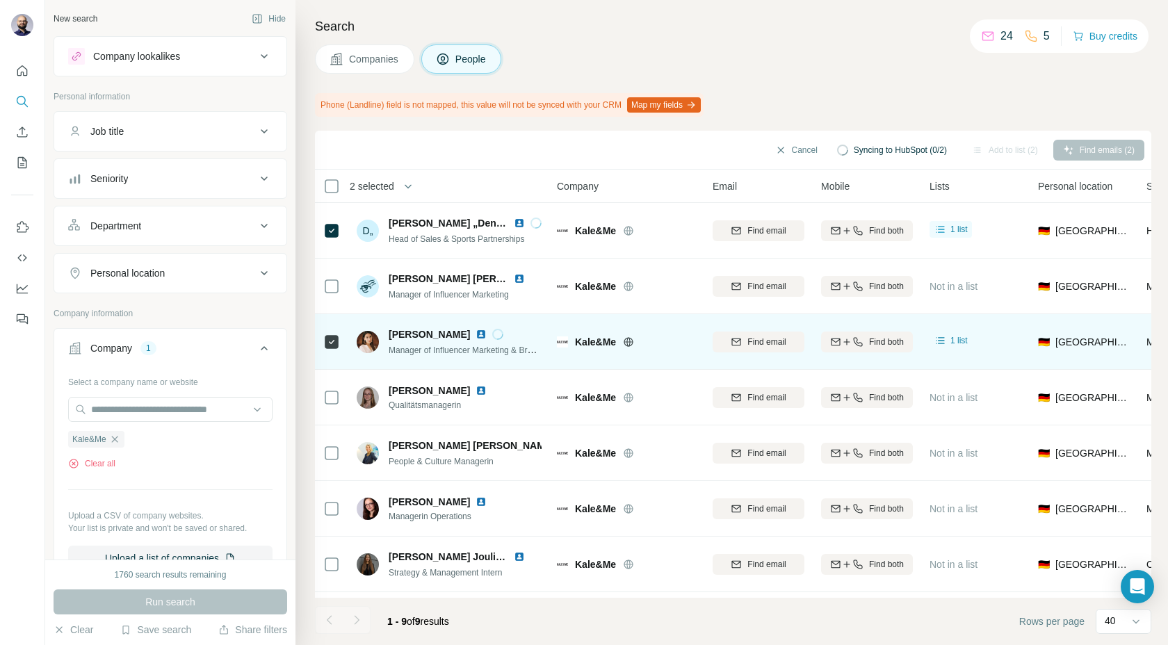
click at [487, 334] on img at bounding box center [480, 334] width 11 height 11
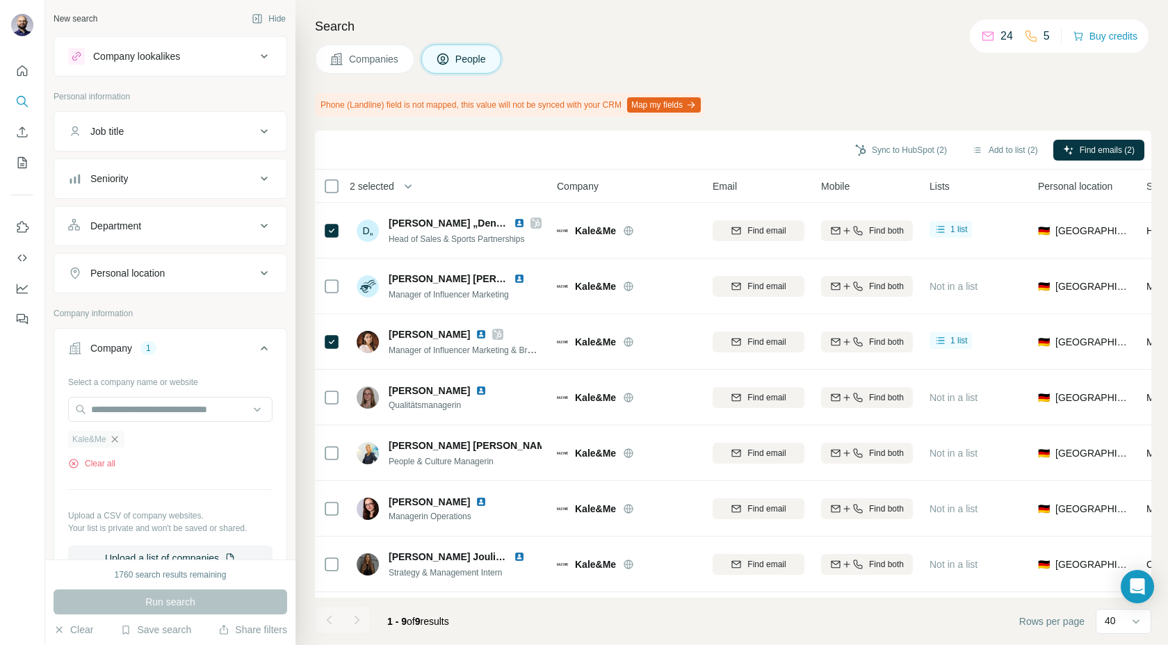
click at [115, 441] on icon "button" at bounding box center [114, 439] width 11 height 11
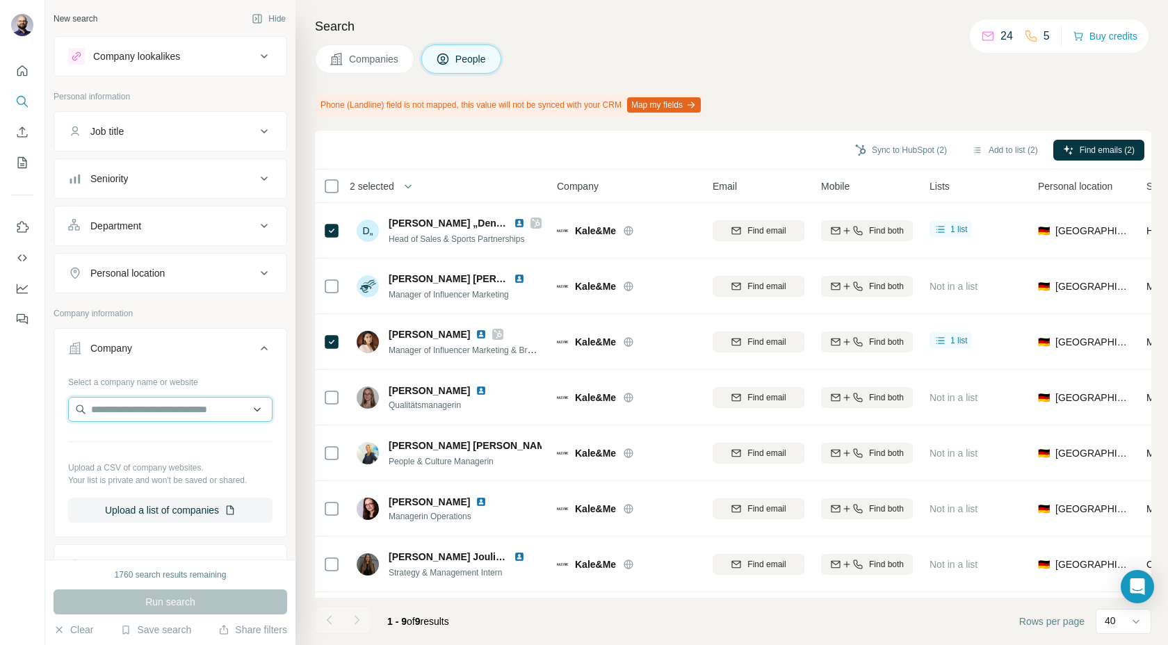
click at [113, 411] on input "text" at bounding box center [170, 409] width 204 height 25
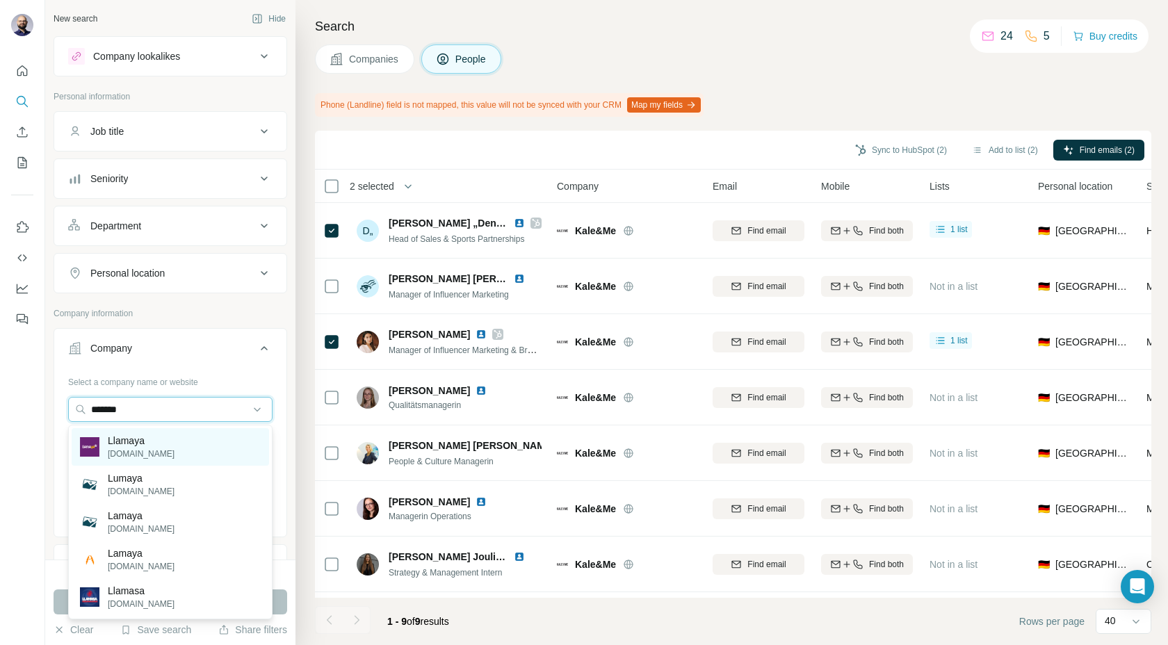
type input "*******"
click at [128, 450] on p "[DOMAIN_NAME]" at bounding box center [141, 454] width 67 height 13
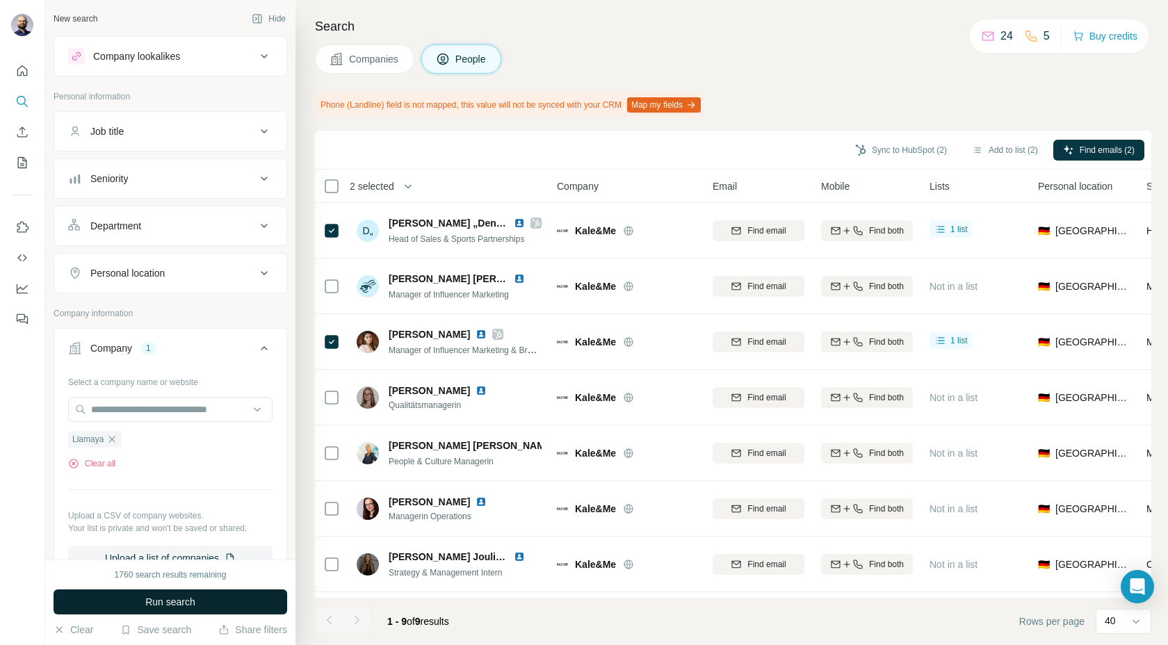
click at [136, 596] on button "Run search" at bounding box center [171, 601] width 234 height 25
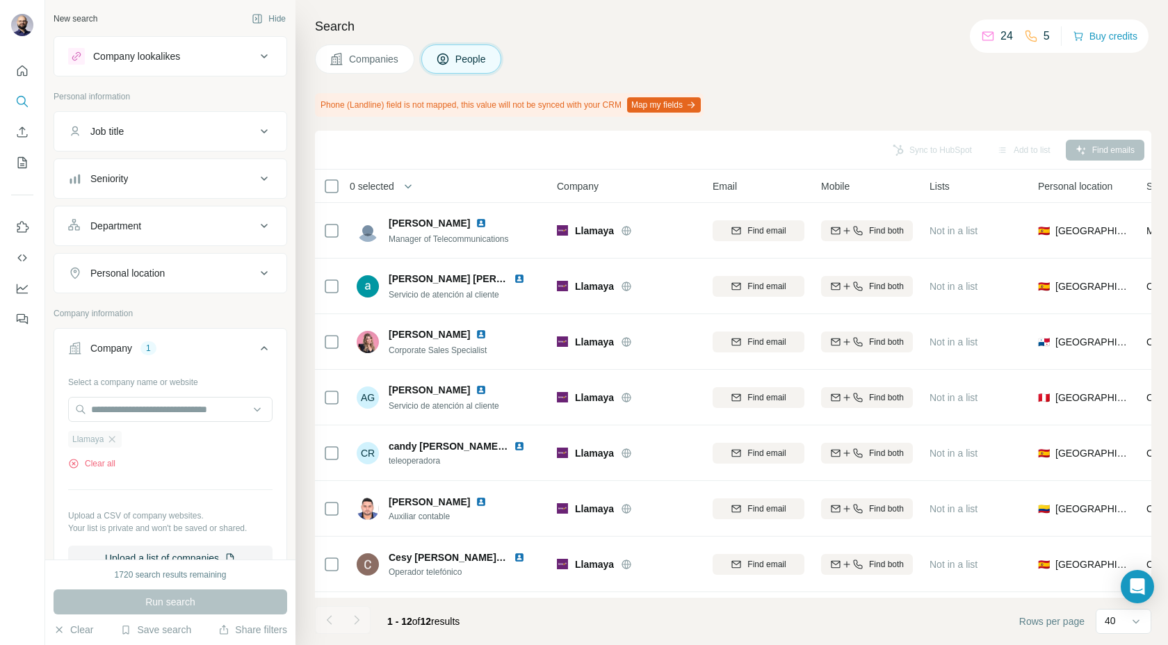
click at [119, 436] on div "Llamaya" at bounding box center [95, 439] width 54 height 17
click at [109, 439] on icon "button" at bounding box center [111, 439] width 11 height 11
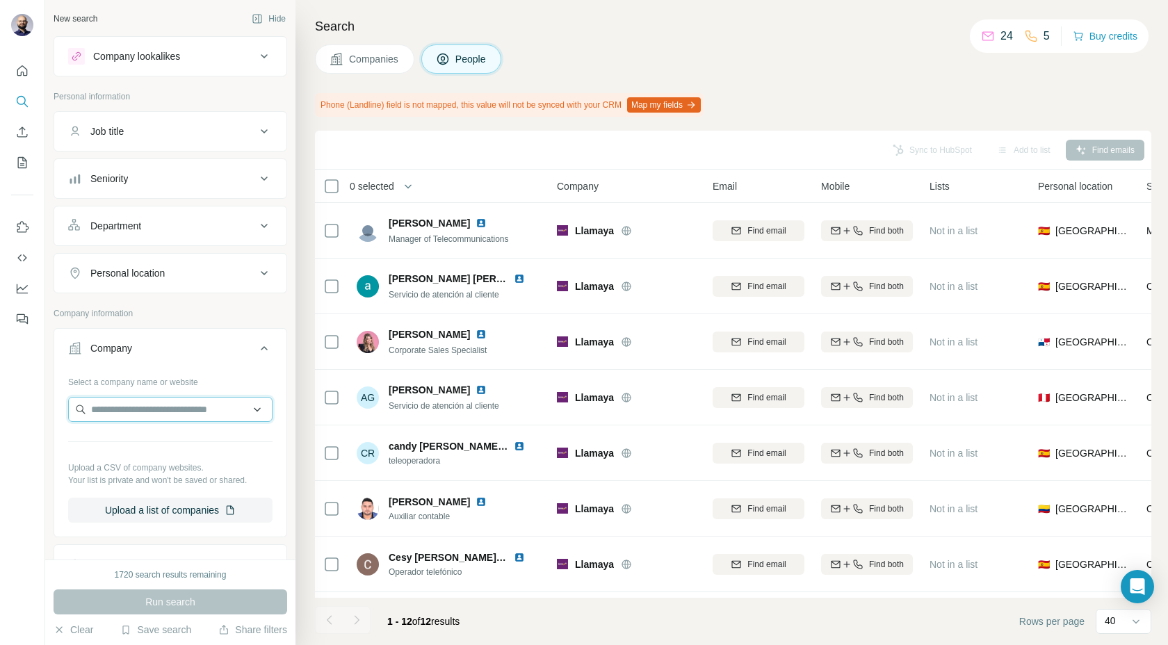
click at [120, 412] on input "text" at bounding box center [170, 409] width 204 height 25
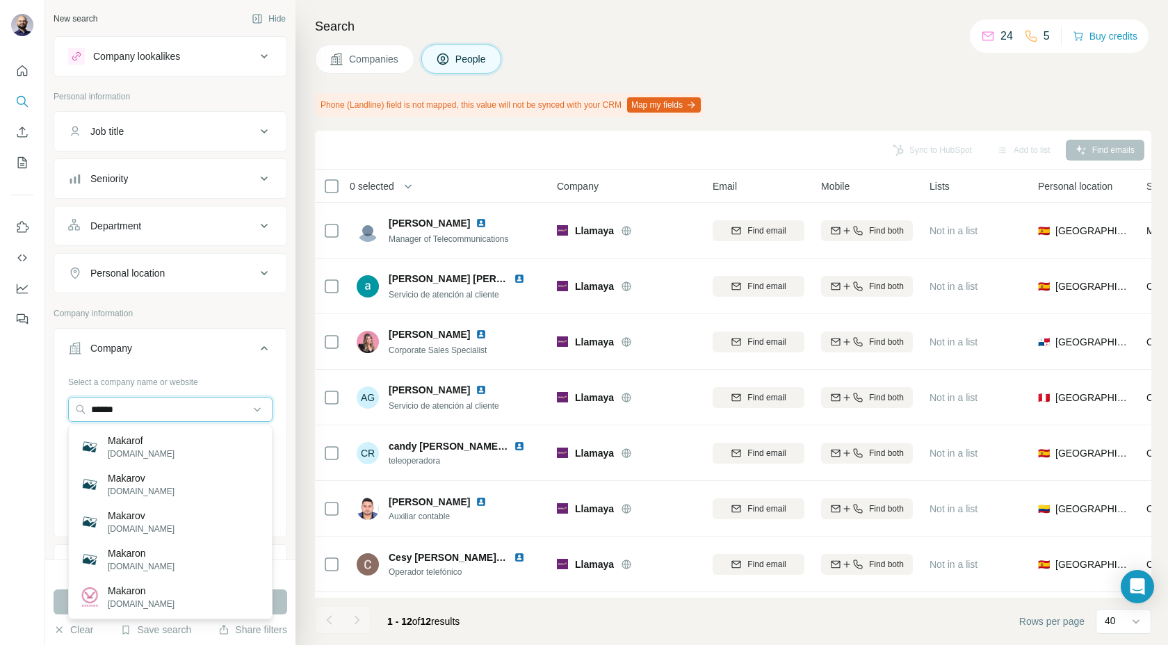
drag, startPoint x: 148, startPoint y: 404, endPoint x: 30, endPoint y: 401, distance: 118.2
click at [30, 401] on div "New search Hide Company lookalikes Personal information Job title Seniority Dep…" at bounding box center [584, 322] width 1168 height 645
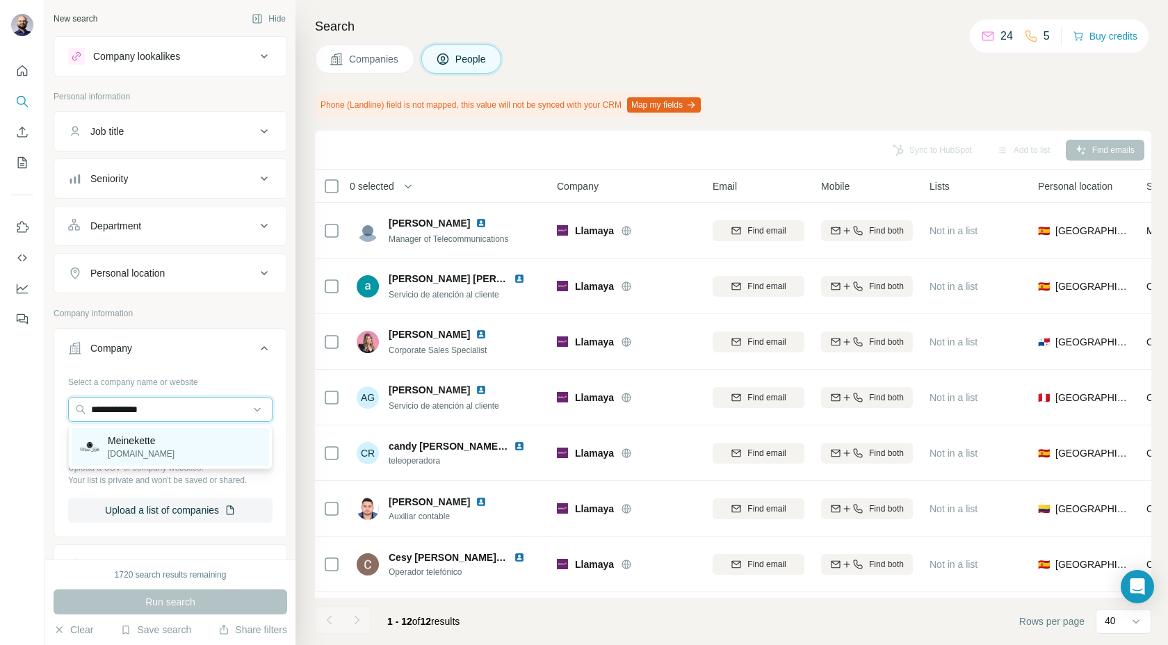
type input "**********"
click at [145, 464] on div "Meinekette [DOMAIN_NAME]" at bounding box center [170, 447] width 197 height 38
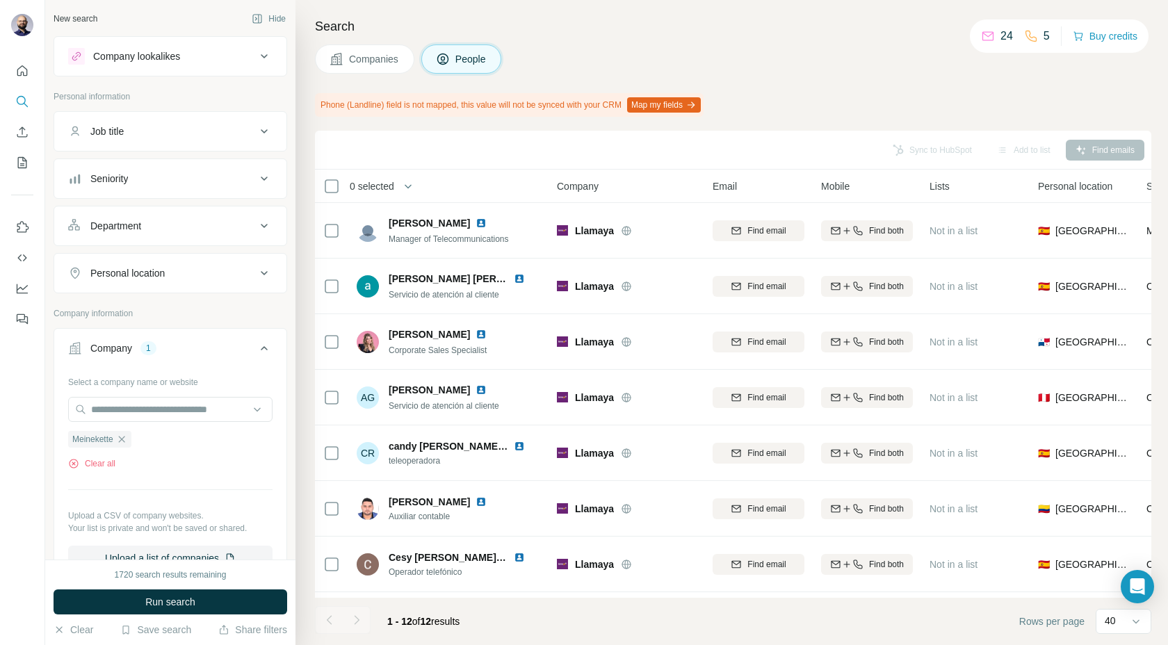
click at [140, 589] on div "1720 search results remaining Run search Clear Save search Share filters" at bounding box center [170, 602] width 250 height 85
click at [140, 602] on button "Run search" at bounding box center [171, 601] width 234 height 25
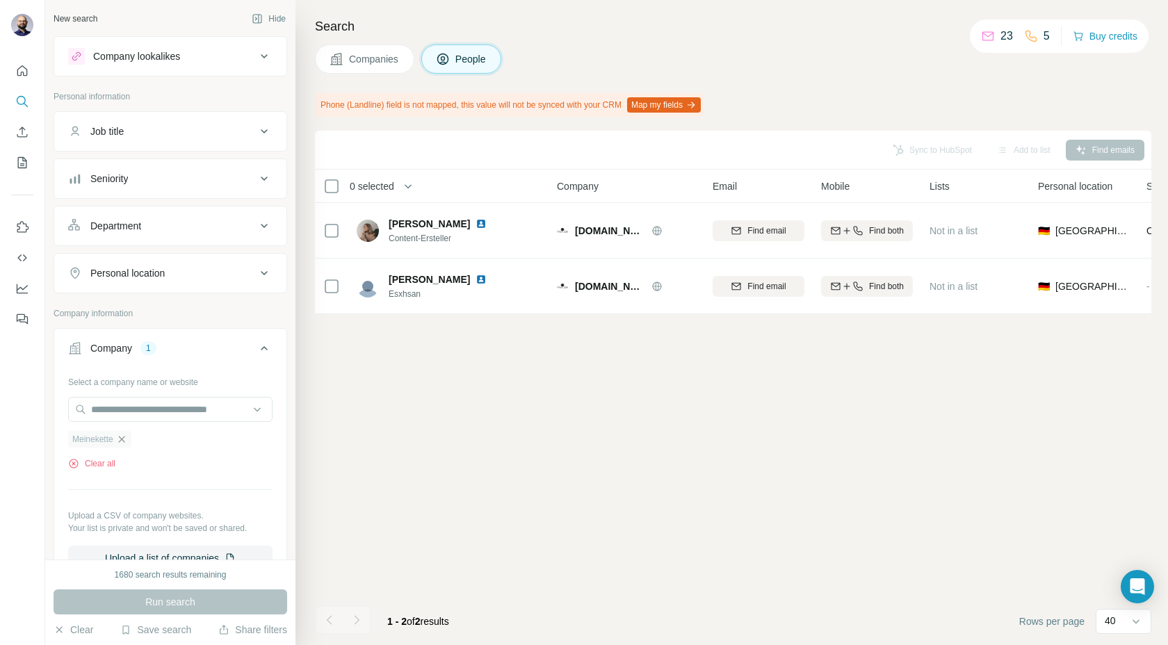
click at [123, 440] on icon "button" at bounding box center [121, 439] width 6 height 6
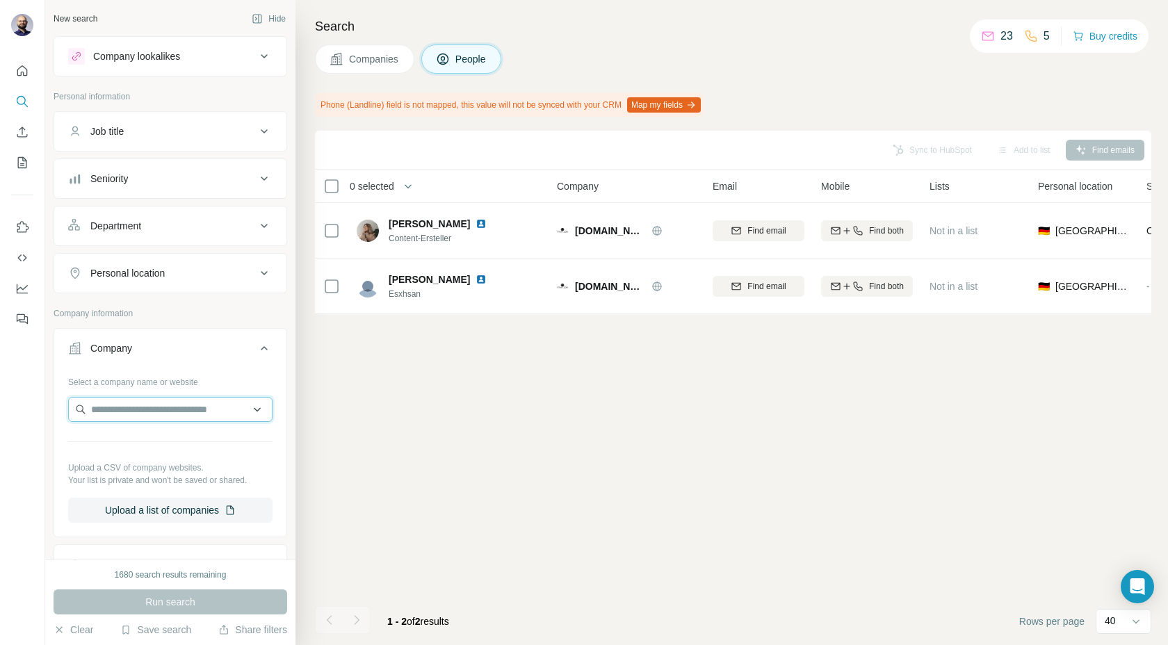
click at [123, 407] on input "text" at bounding box center [170, 409] width 204 height 25
type input "**********"
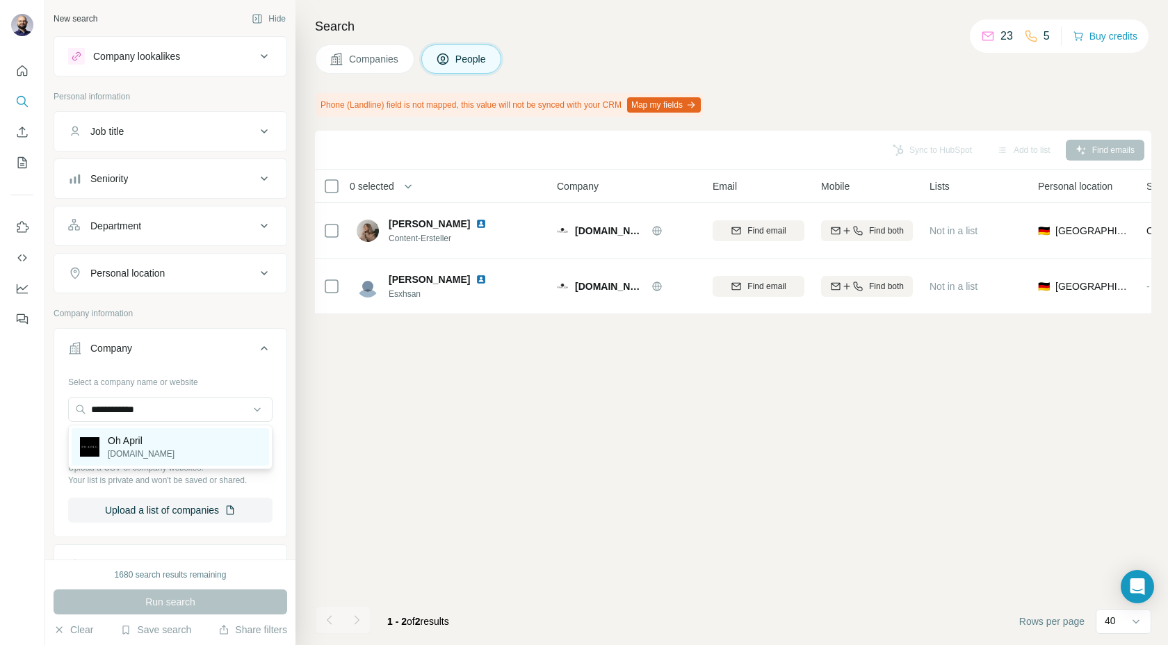
click at [99, 455] on img at bounding box center [89, 446] width 19 height 19
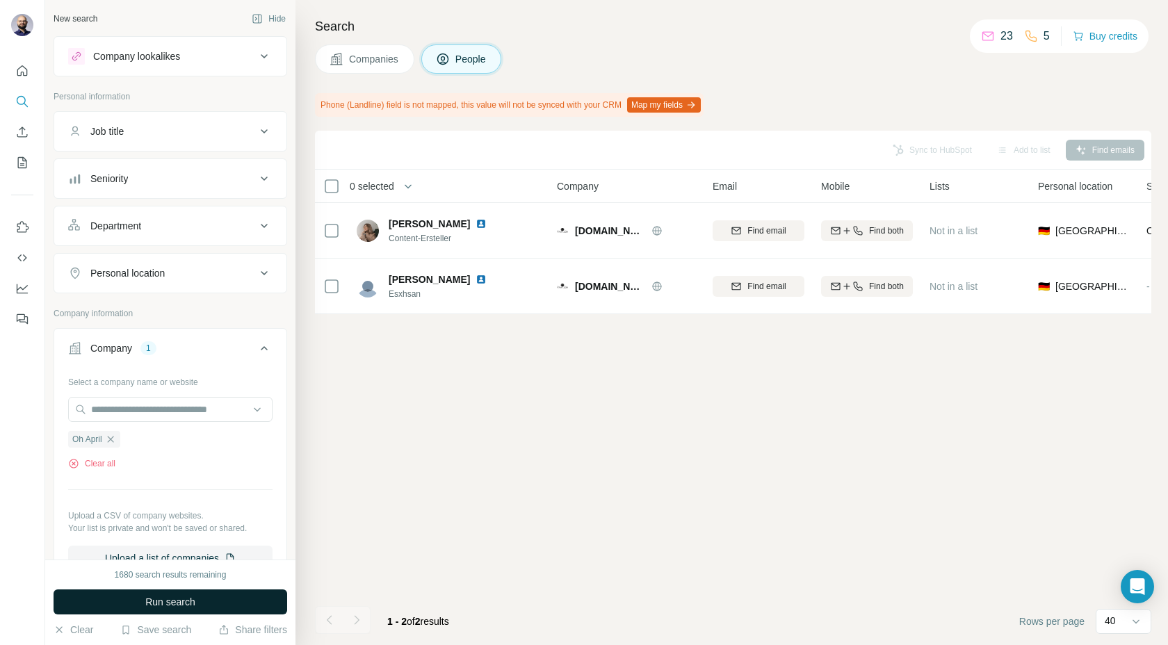
click at [167, 602] on span "Run search" at bounding box center [170, 602] width 50 height 14
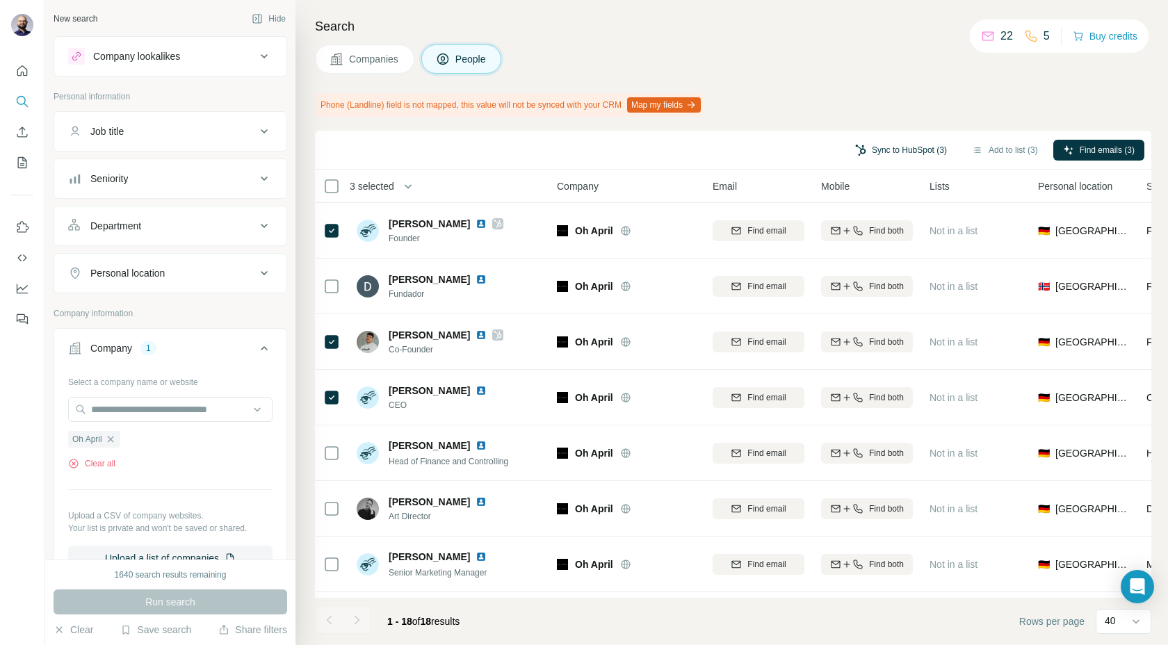
click at [873, 147] on button "Sync to HubSpot (3)" at bounding box center [900, 150] width 111 height 21
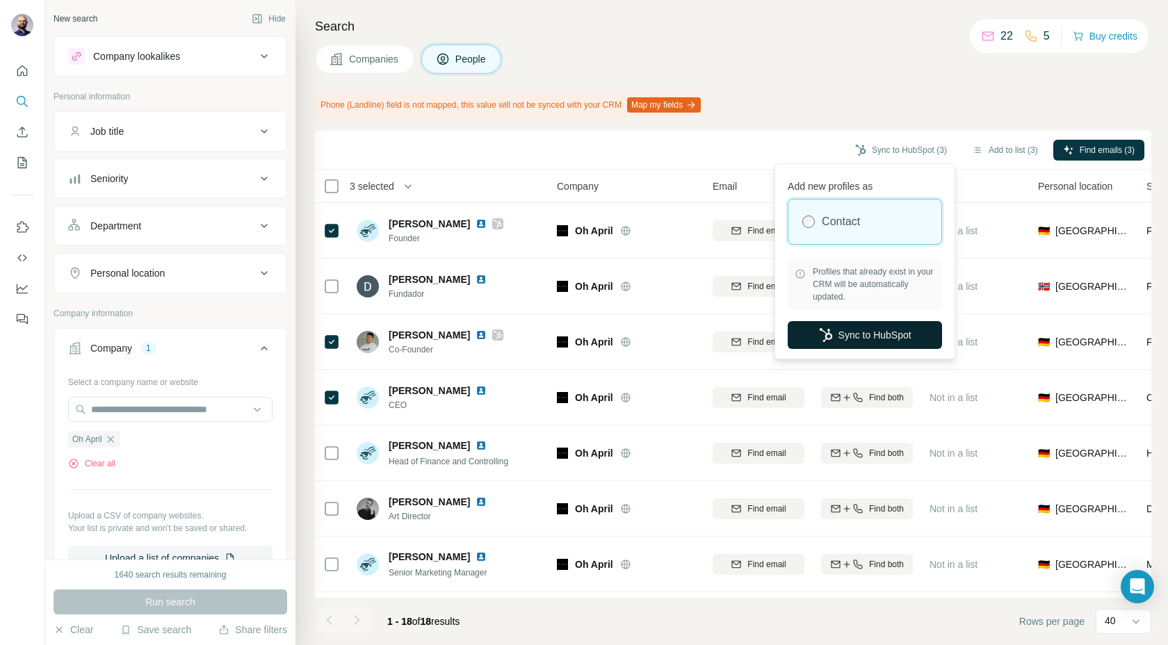
click at [840, 332] on button "Sync to HubSpot" at bounding box center [865, 335] width 154 height 28
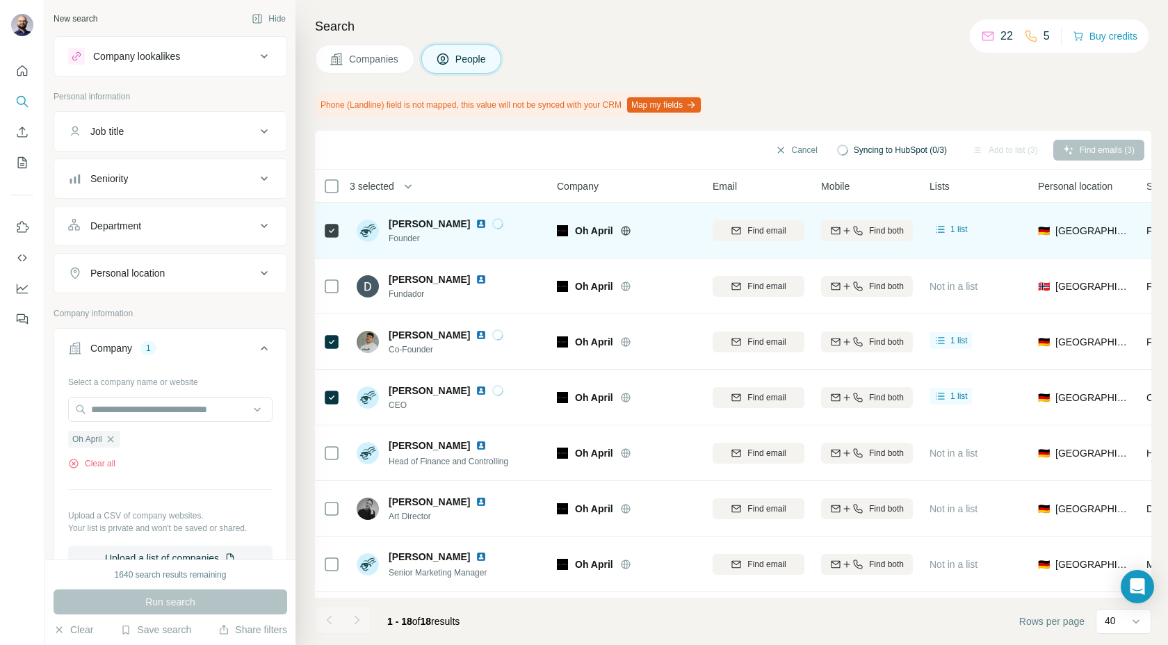
click at [475, 222] on img at bounding box center [480, 223] width 11 height 11
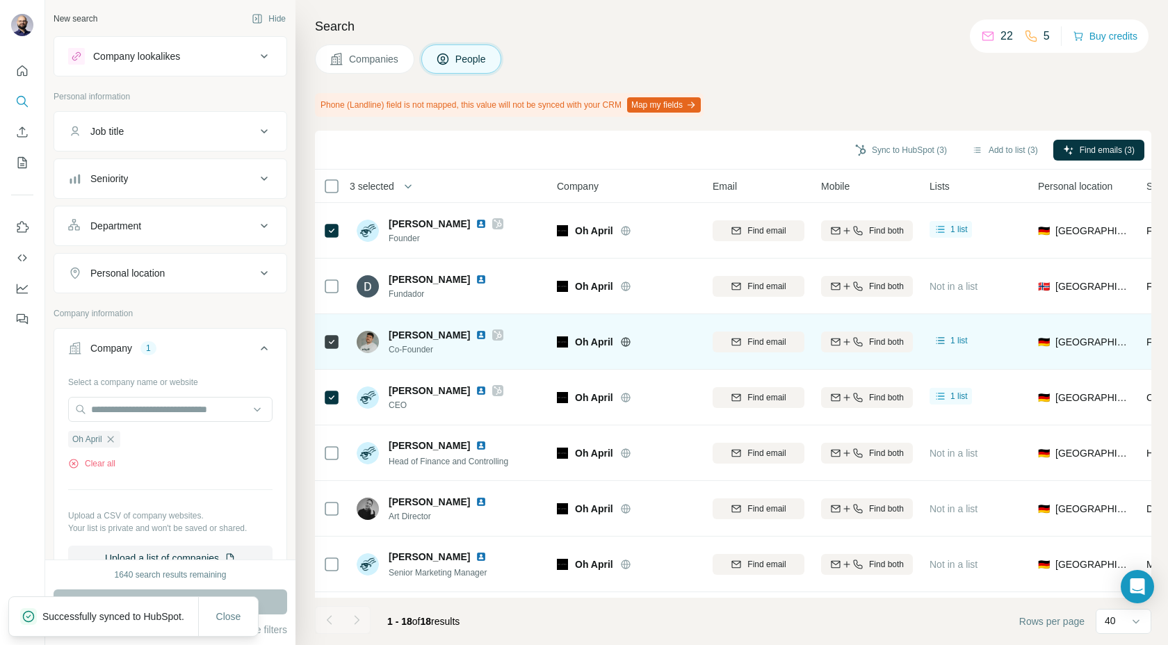
click at [475, 335] on img at bounding box center [480, 334] width 11 height 11
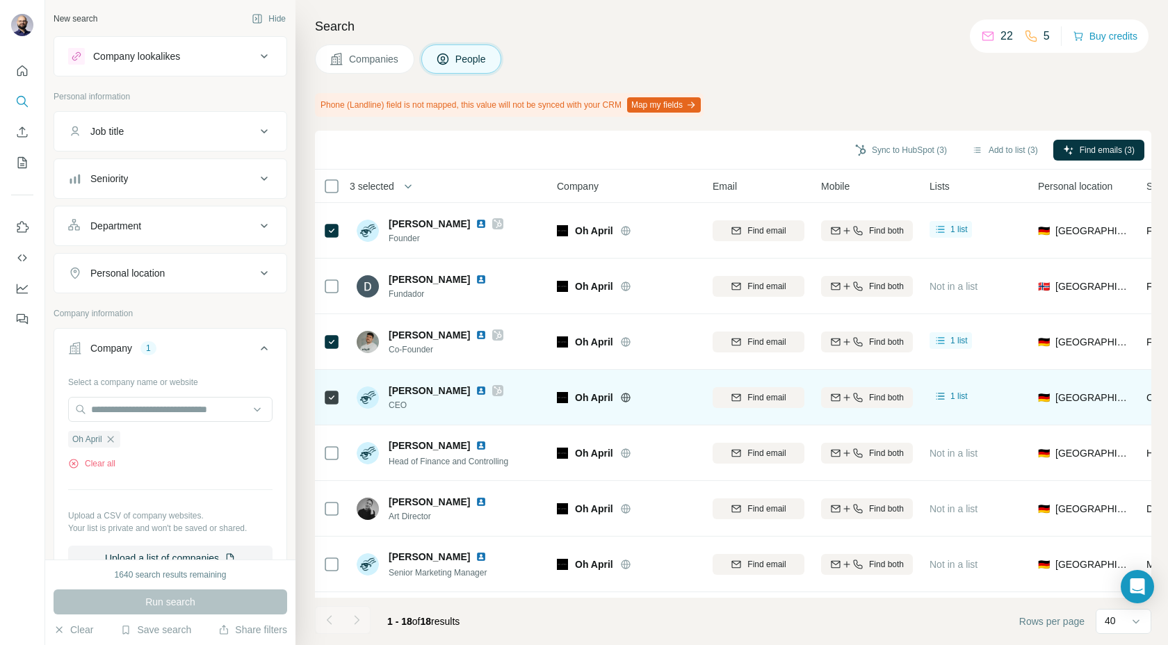
click at [475, 393] on img at bounding box center [480, 390] width 11 height 11
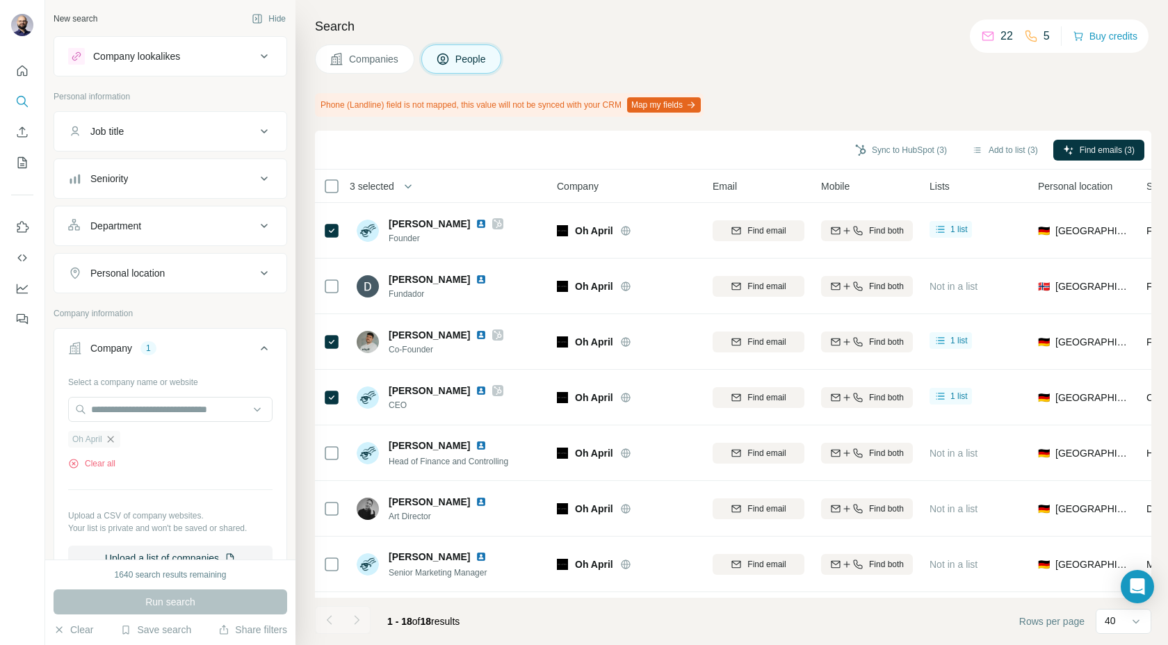
click at [112, 440] on icon "button" at bounding box center [110, 439] width 6 height 6
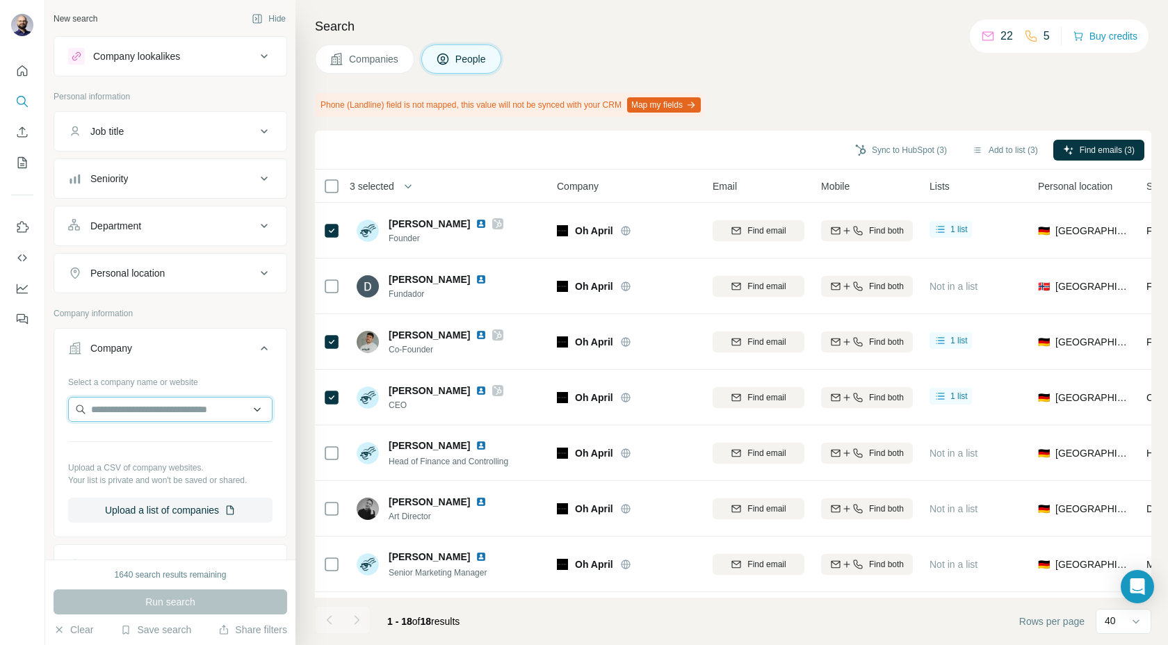
click at [112, 418] on input "text" at bounding box center [170, 409] width 204 height 25
type input "*******"
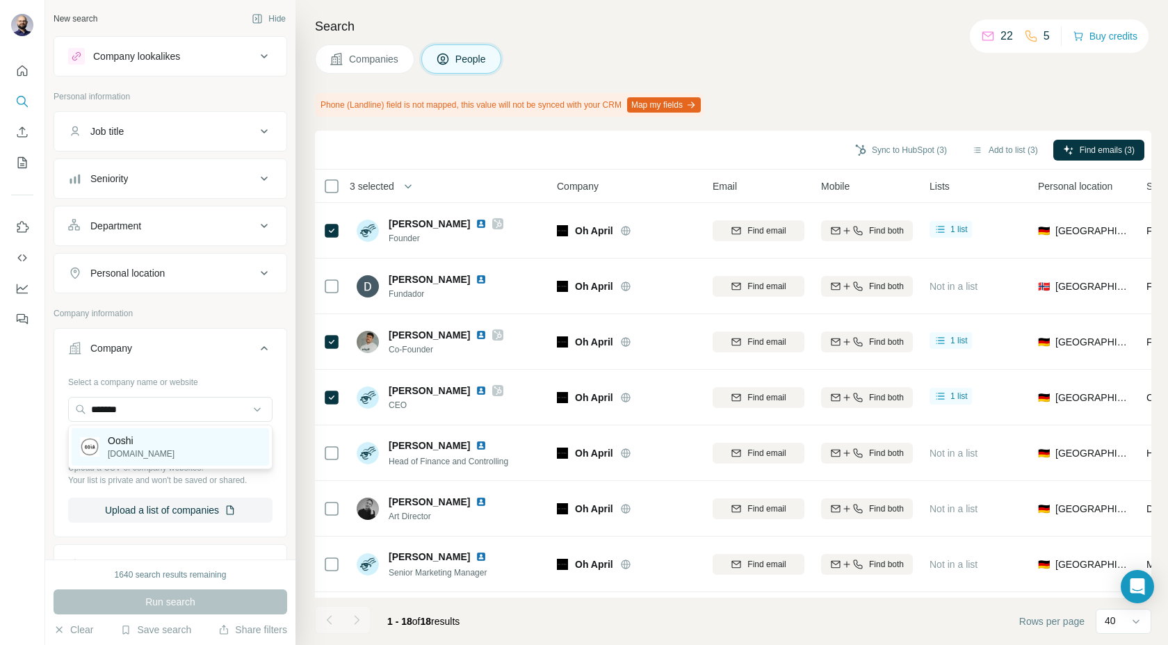
click at [151, 452] on div "Ooshi [DOMAIN_NAME]" at bounding box center [170, 447] width 197 height 38
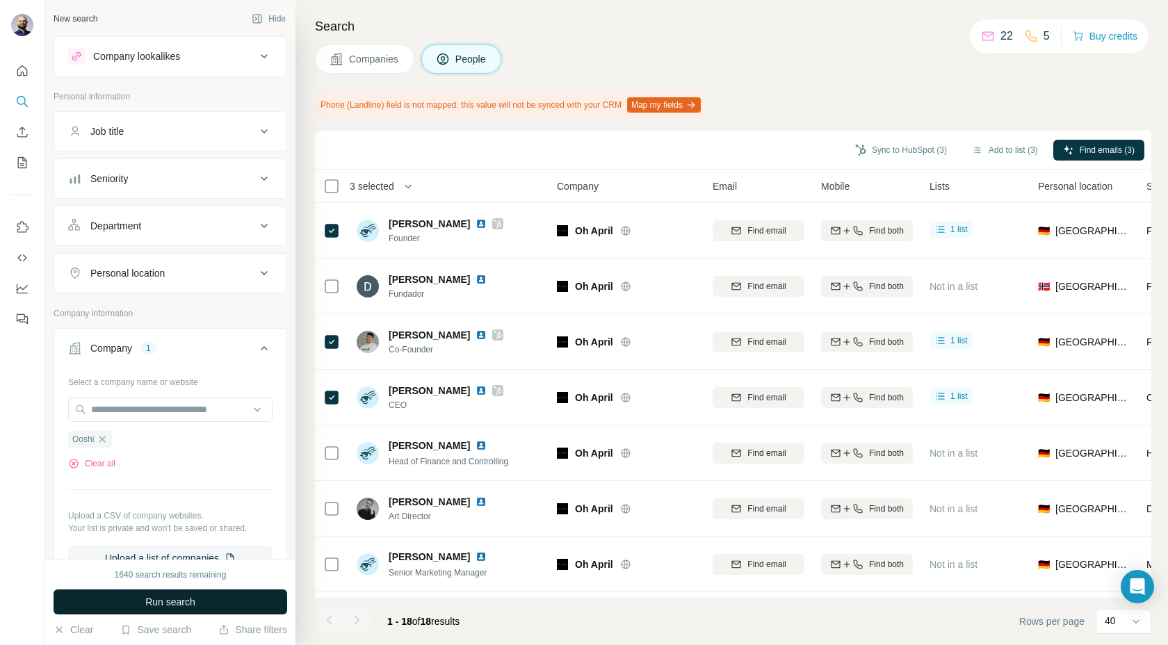
click at [143, 600] on button "Run search" at bounding box center [171, 601] width 234 height 25
